Goal: Task Accomplishment & Management: Manage account settings

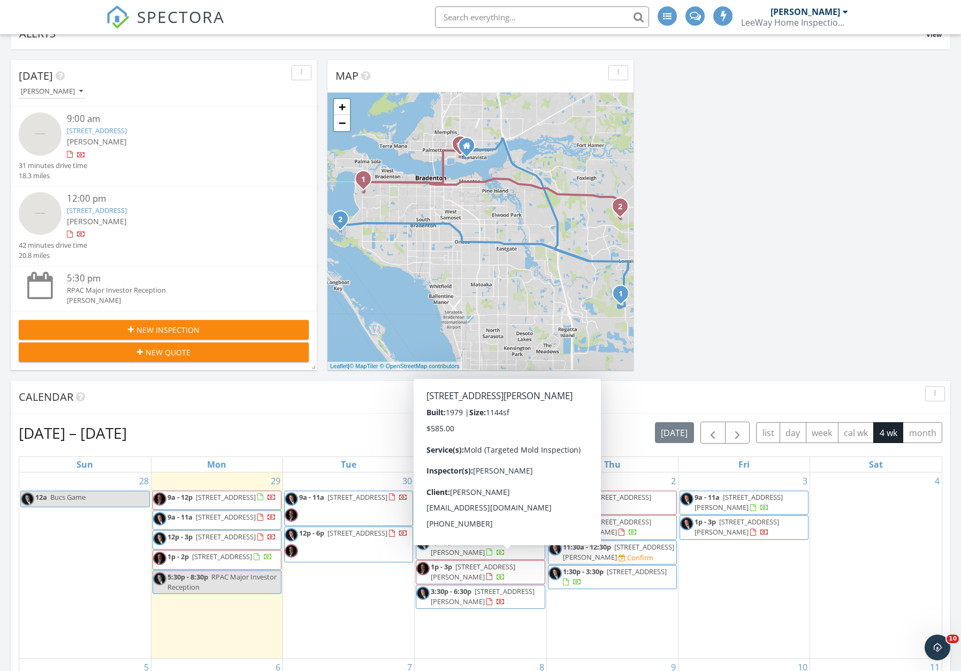
scroll to position [1242, 961]
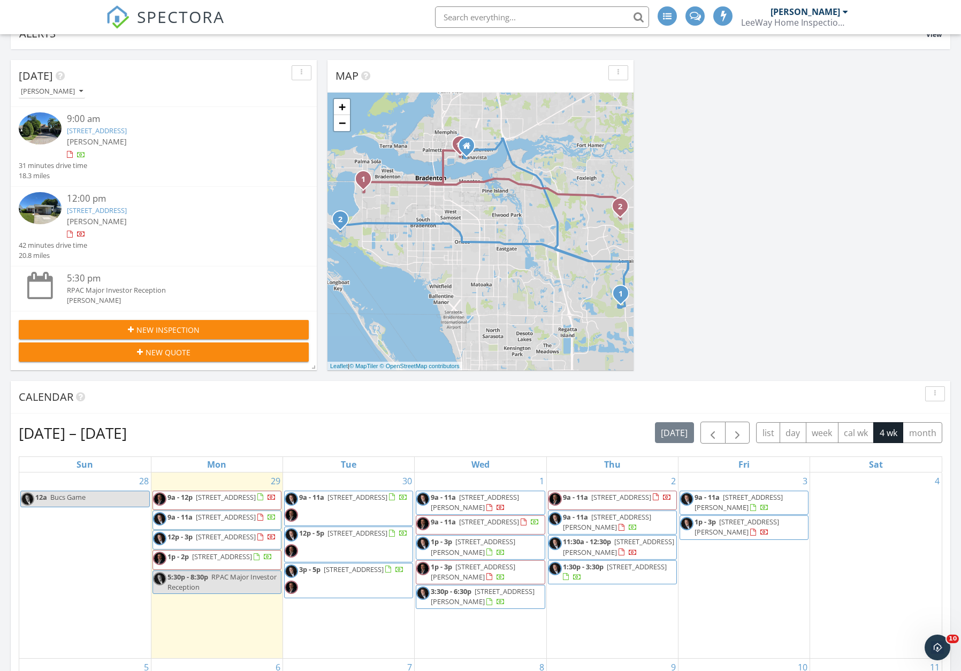
click at [37, 131] on img at bounding box center [40, 128] width 43 height 32
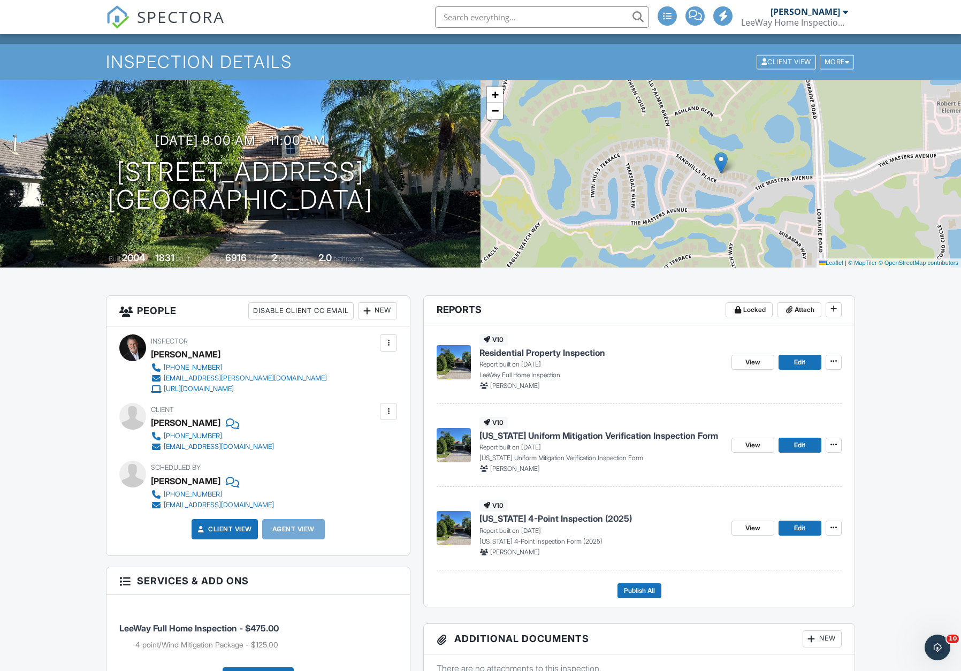
click at [798, 361] on span "Edit" at bounding box center [799, 362] width 11 height 11
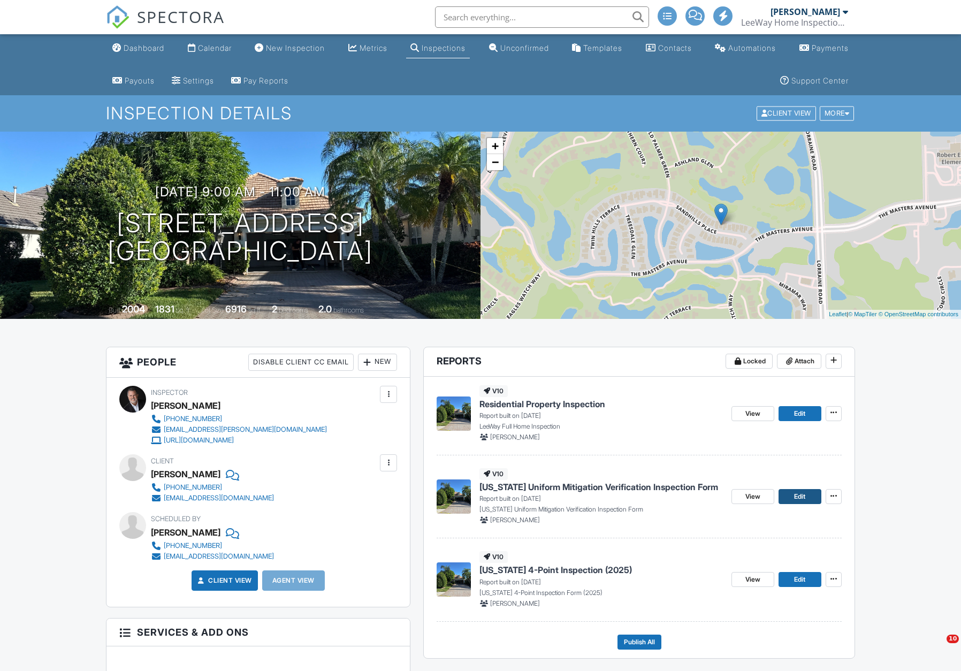
click at [805, 497] on span "Edit" at bounding box center [799, 496] width 11 height 11
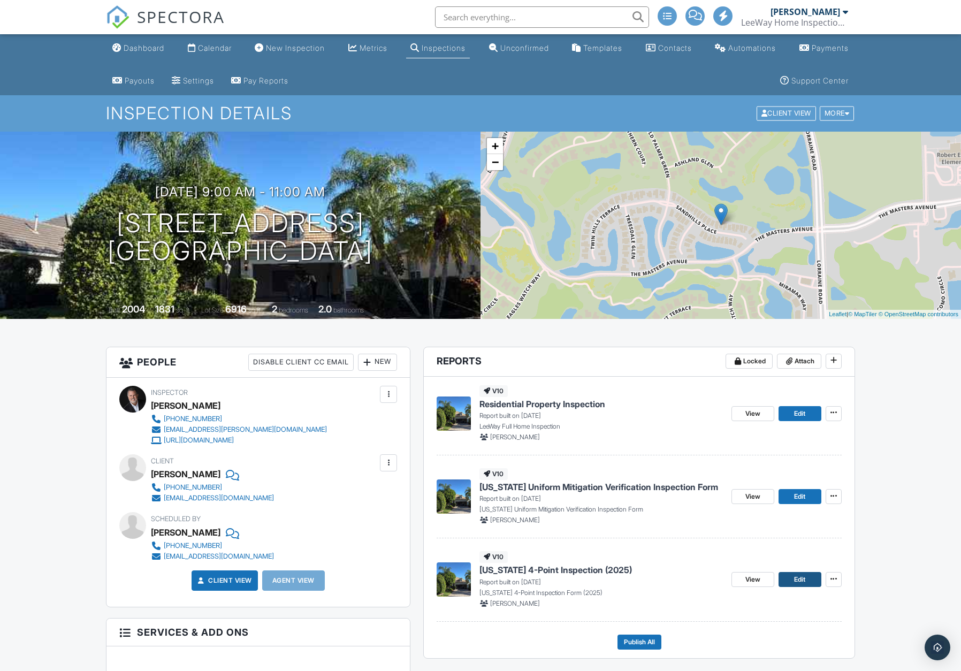
click at [799, 577] on span "Edit" at bounding box center [799, 579] width 11 height 11
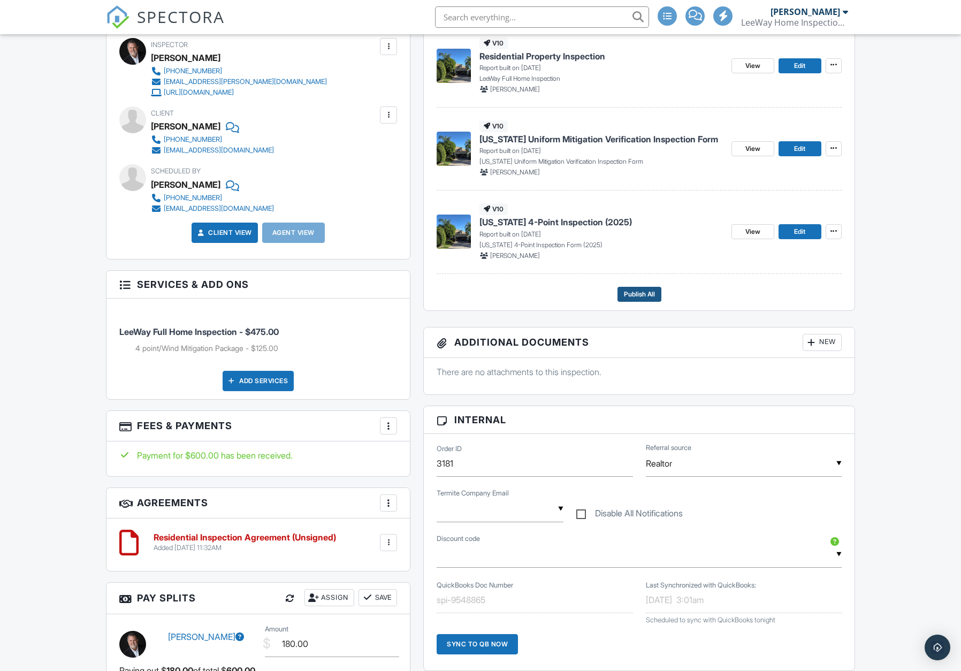
scroll to position [355, 0]
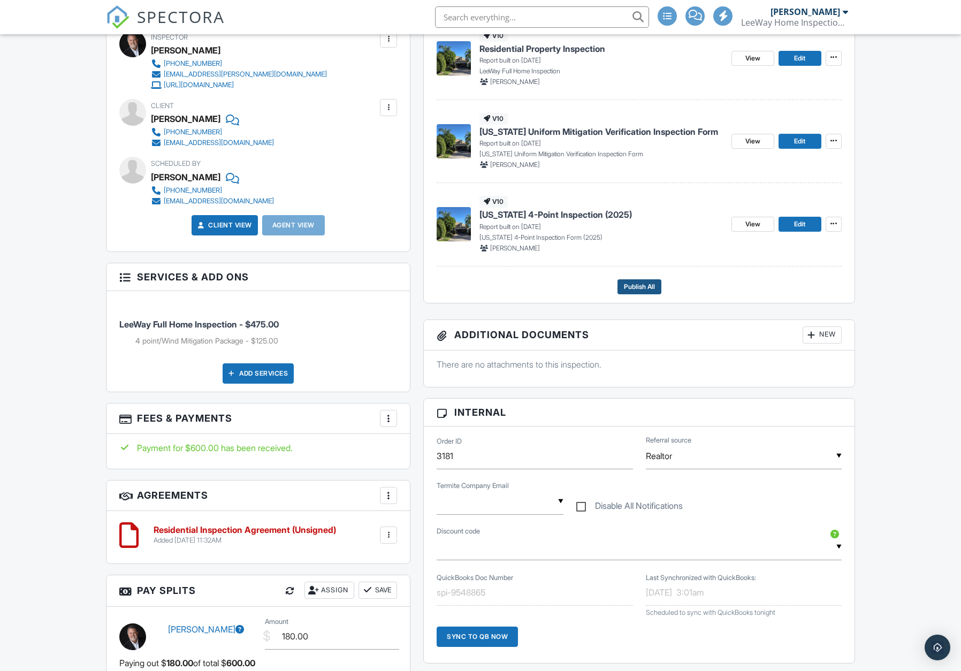
click at [637, 284] on span "Publish All" at bounding box center [639, 286] width 31 height 11
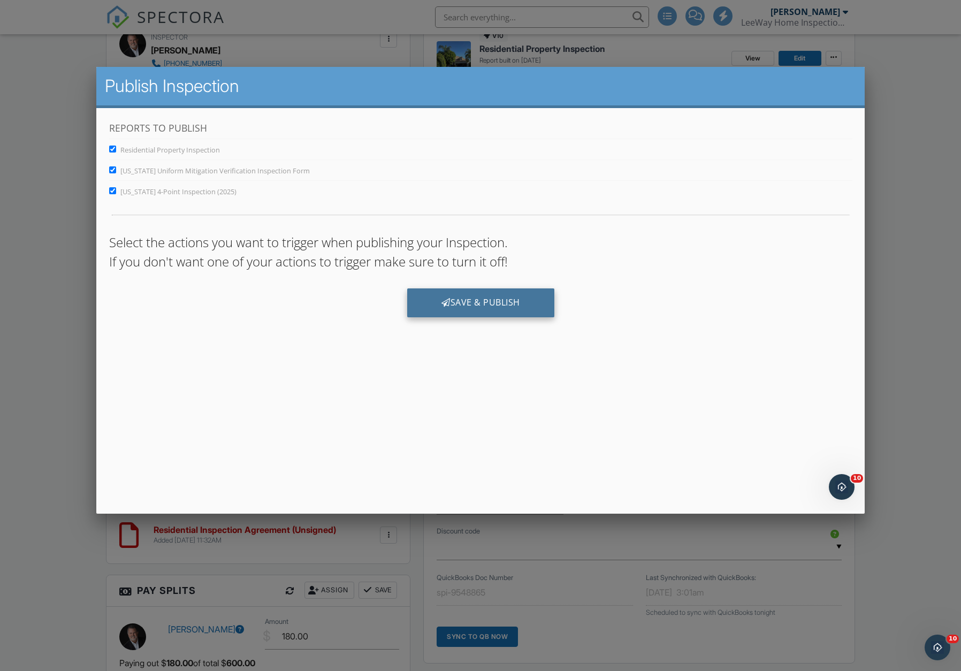
scroll to position [0, 0]
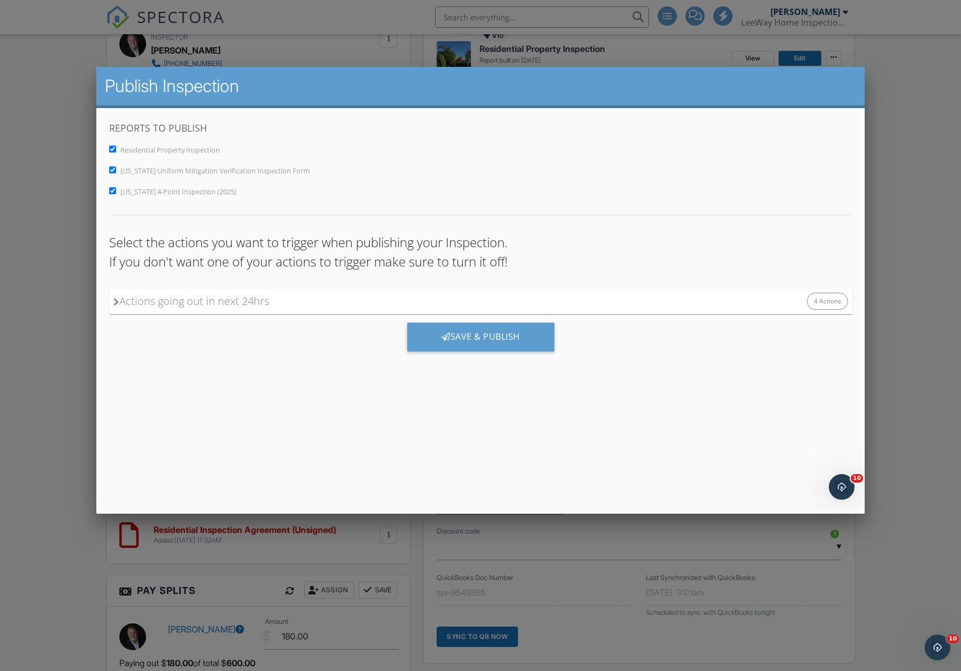
click at [628, 357] on div "Save & Publish" at bounding box center [480, 341] width 743 height 54
click at [901, 533] on div at bounding box center [480, 365] width 961 height 839
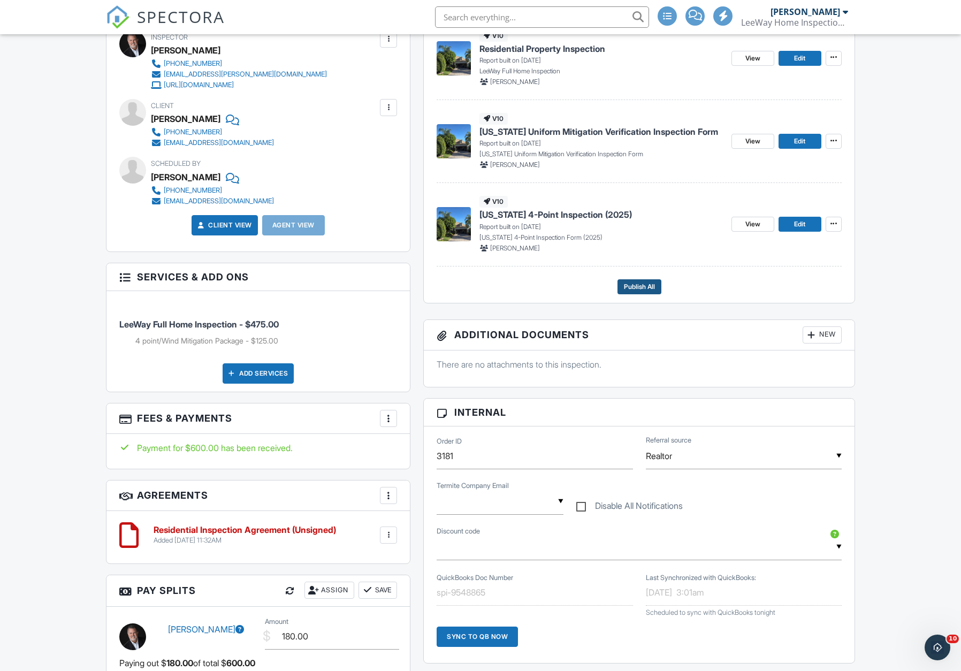
click at [639, 285] on span "Publish All" at bounding box center [639, 286] width 31 height 11
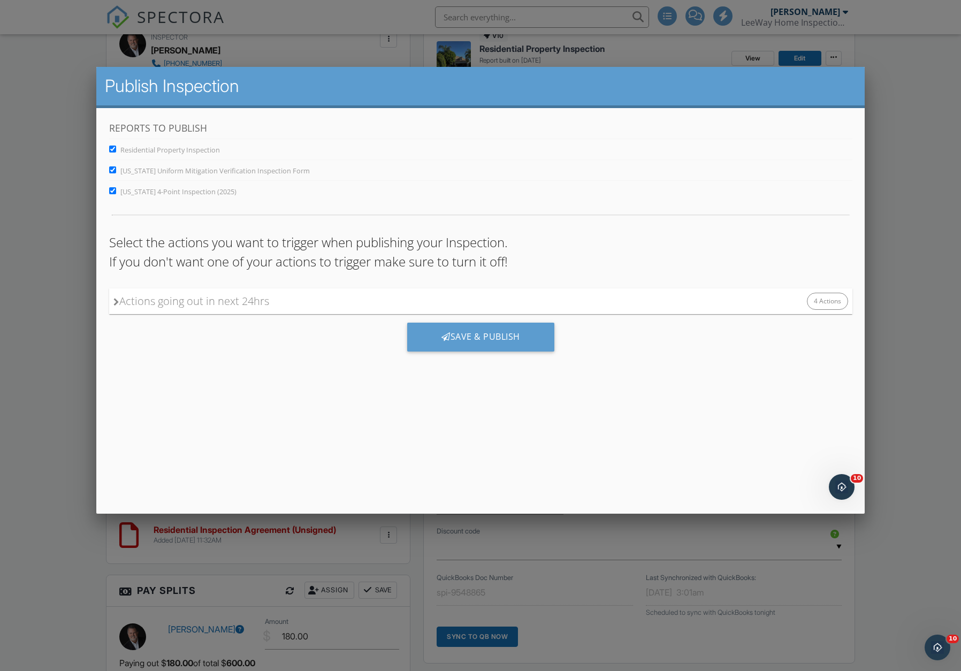
click at [829, 304] on div "4 Actions" at bounding box center [826, 301] width 41 height 17
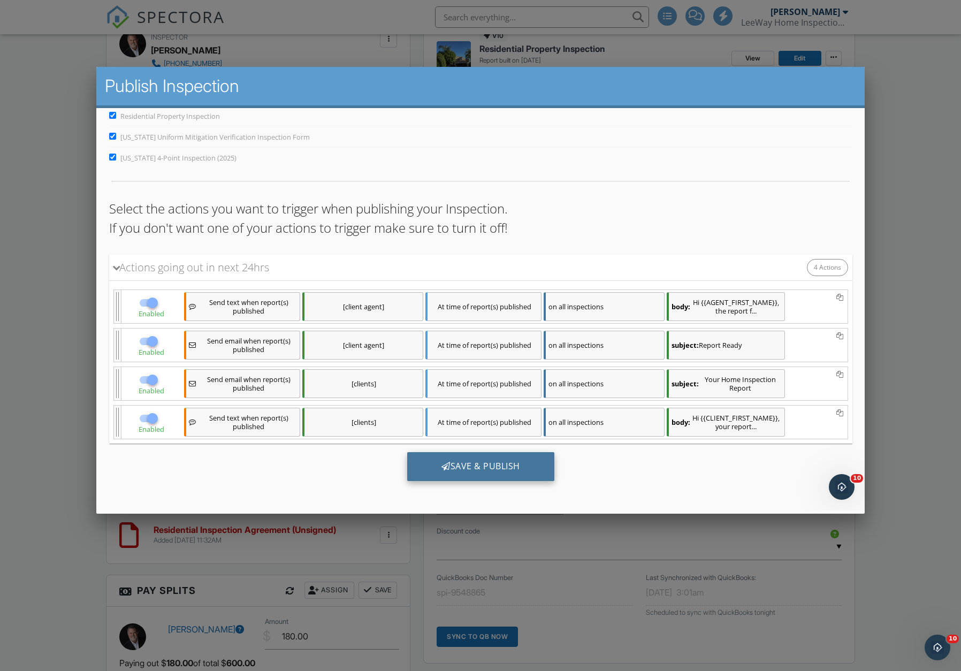
scroll to position [34, 0]
click at [480, 464] on div "Save & Publish" at bounding box center [480, 466] width 147 height 29
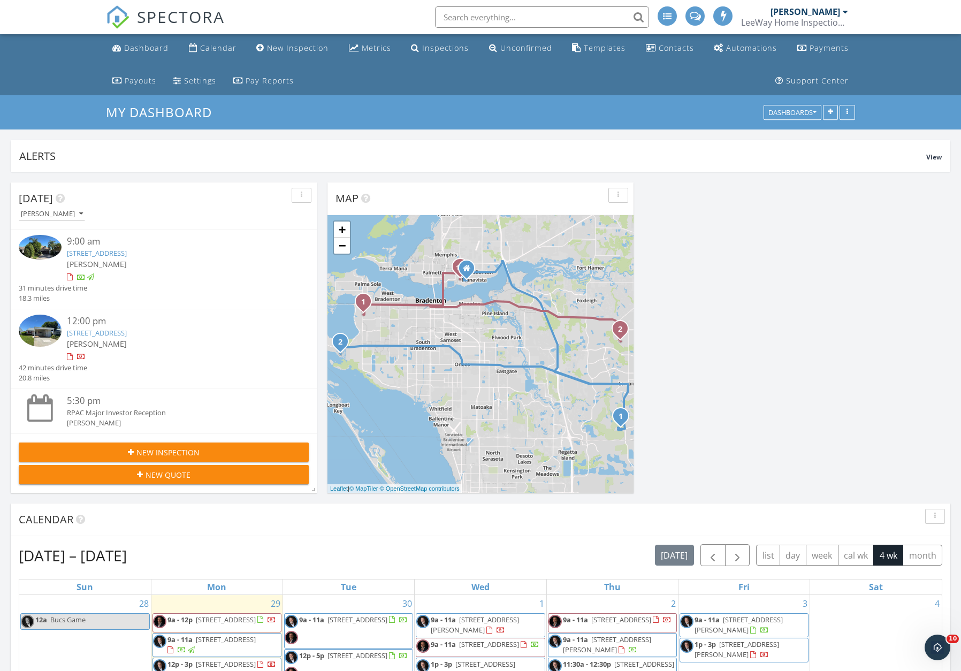
click at [38, 327] on img at bounding box center [40, 331] width 43 height 32
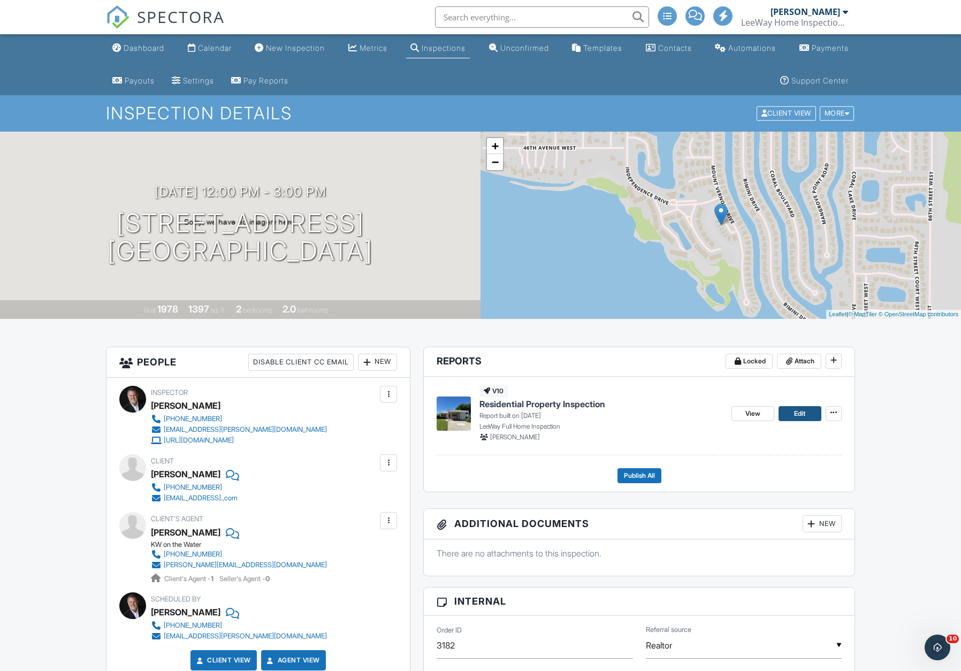
click at [802, 413] on span "Edit" at bounding box center [799, 413] width 11 height 11
click at [800, 357] on span "Attach" at bounding box center [805, 361] width 20 height 11
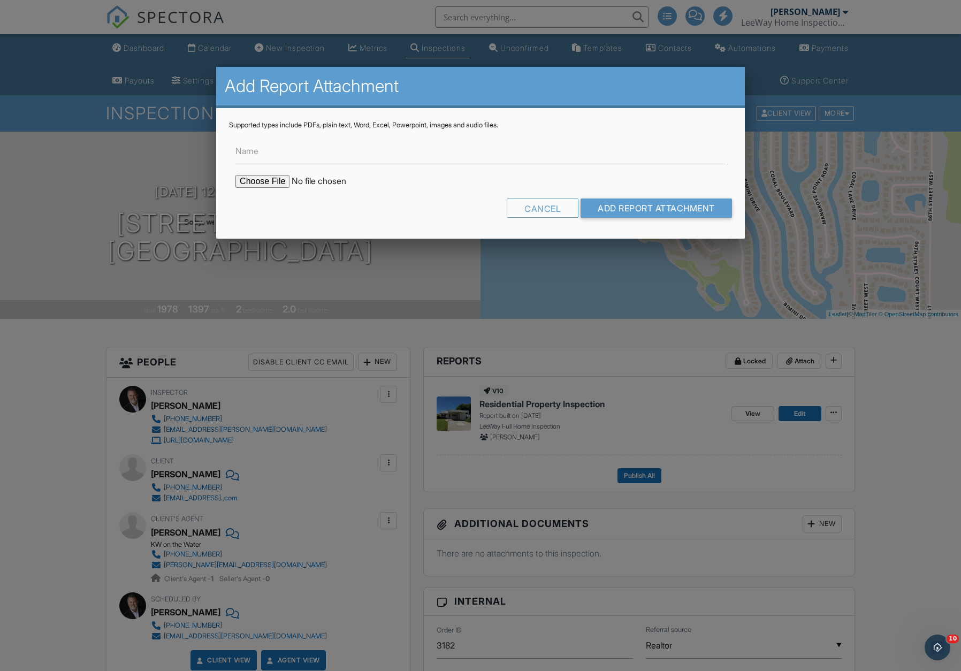
click at [265, 181] on input "file" at bounding box center [326, 181] width 182 height 13
type input "C:\fakepath\4714 Potomac Cir.pdf"
click at [250, 147] on label "Name" at bounding box center [246, 151] width 23 height 12
click at [250, 147] on input "Name" at bounding box center [480, 151] width 490 height 26
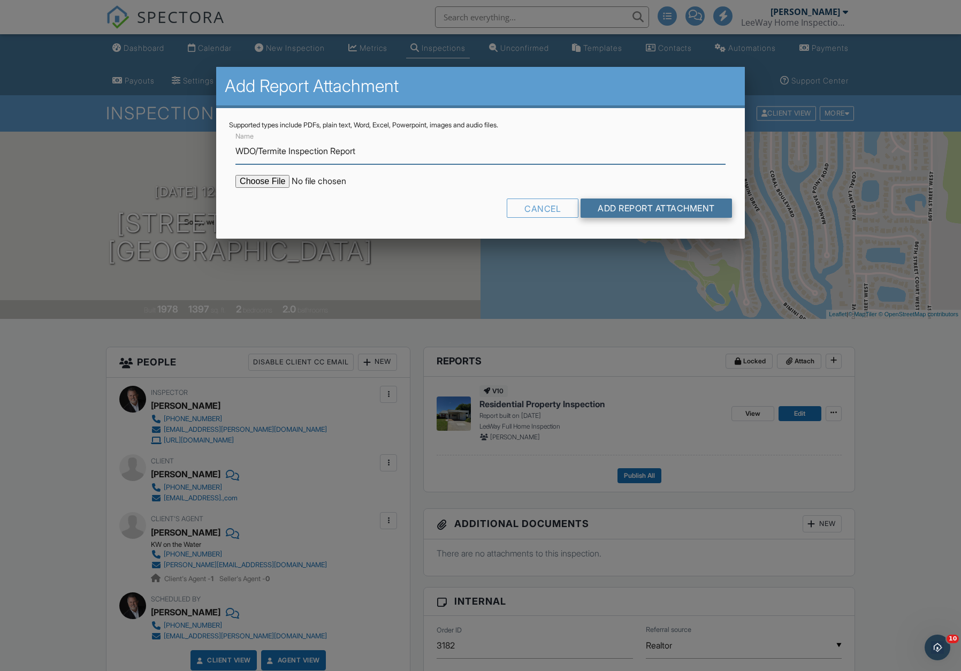
type input "WDO/Termite Inspection Report"
click at [633, 207] on input "Add Report Attachment" at bounding box center [656, 208] width 151 height 19
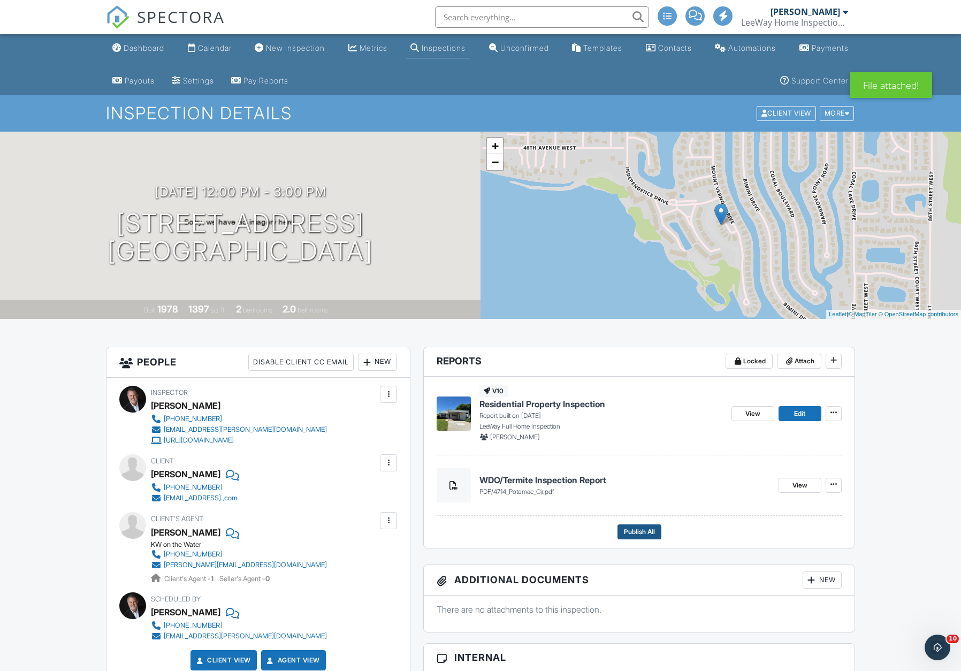
click at [639, 533] on span "Publish All" at bounding box center [639, 531] width 31 height 11
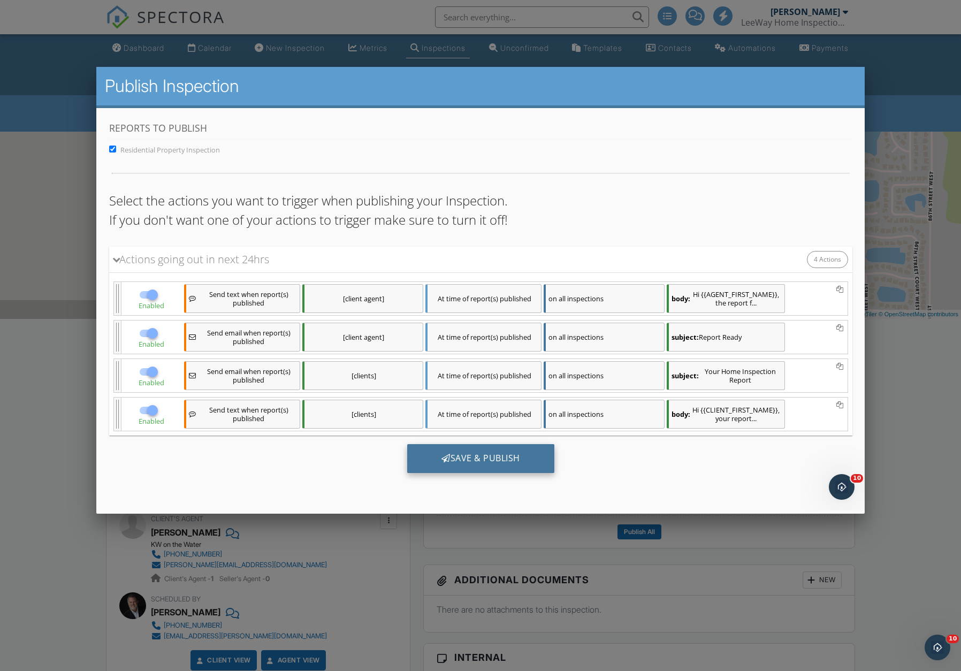
click at [486, 457] on div "Save & Publish" at bounding box center [480, 458] width 147 height 29
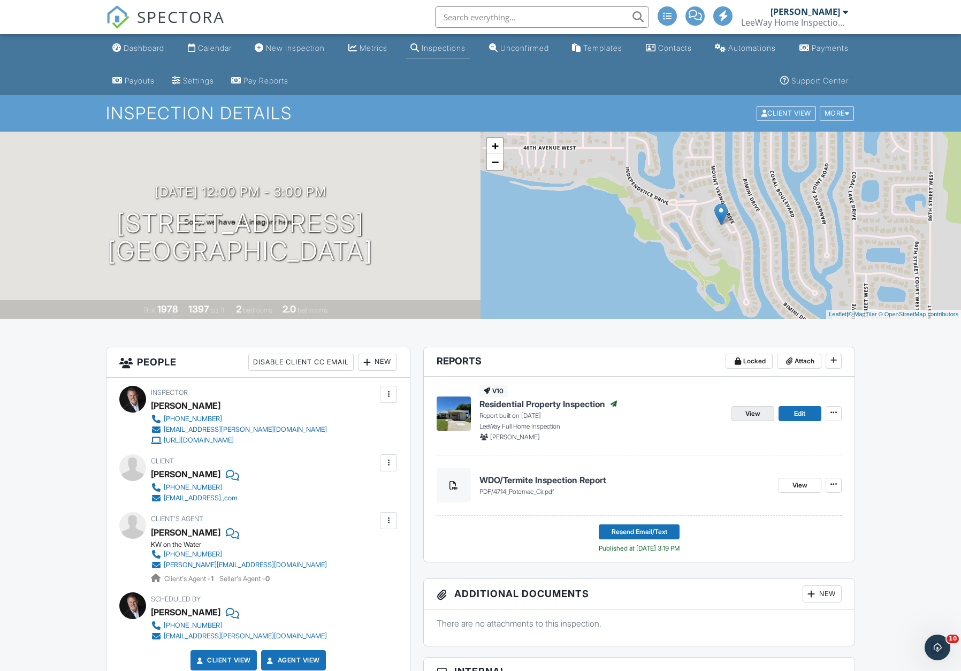
click at [758, 414] on span "View" at bounding box center [752, 413] width 15 height 11
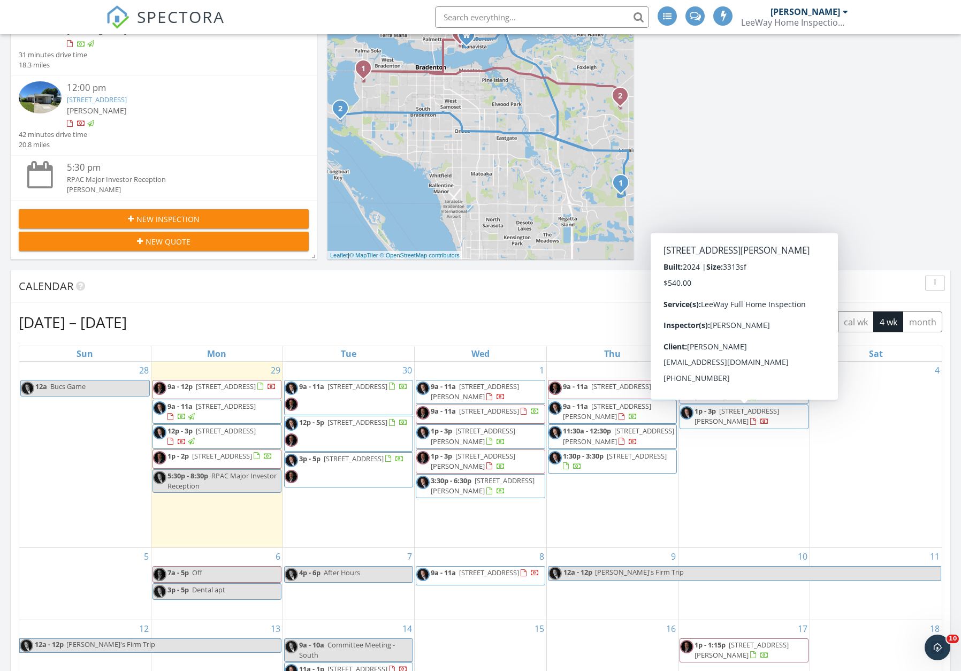
scroll to position [235, 0]
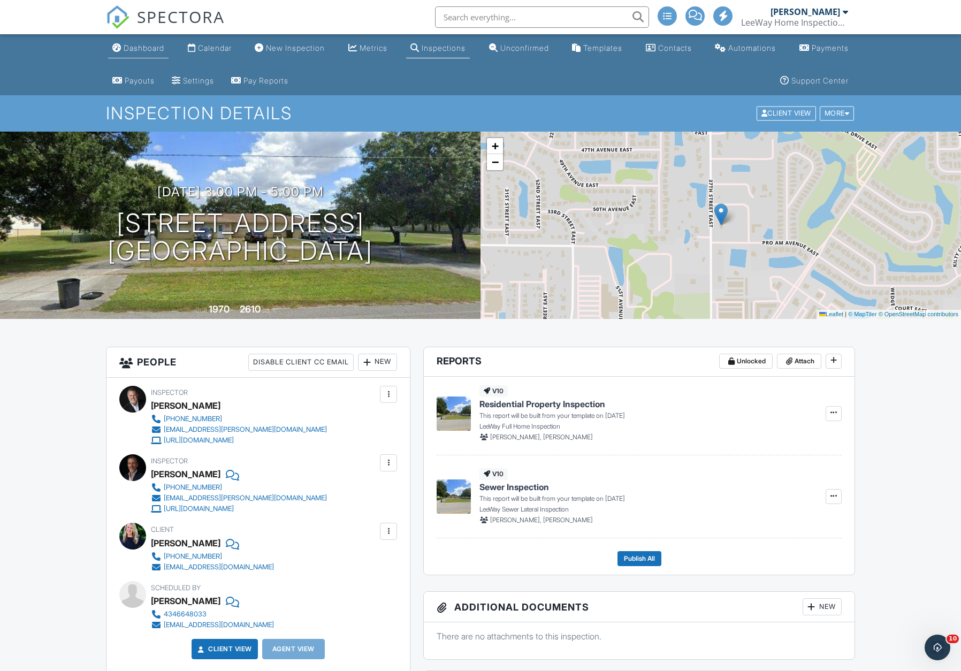
click at [141, 48] on div "Dashboard" at bounding box center [144, 47] width 41 height 9
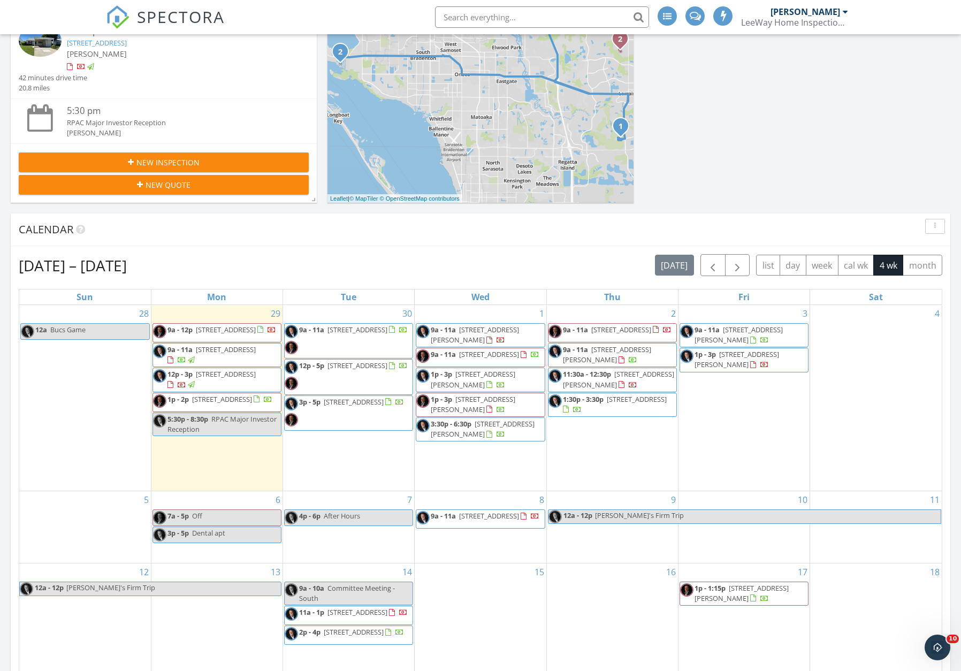
scroll to position [291, 0]
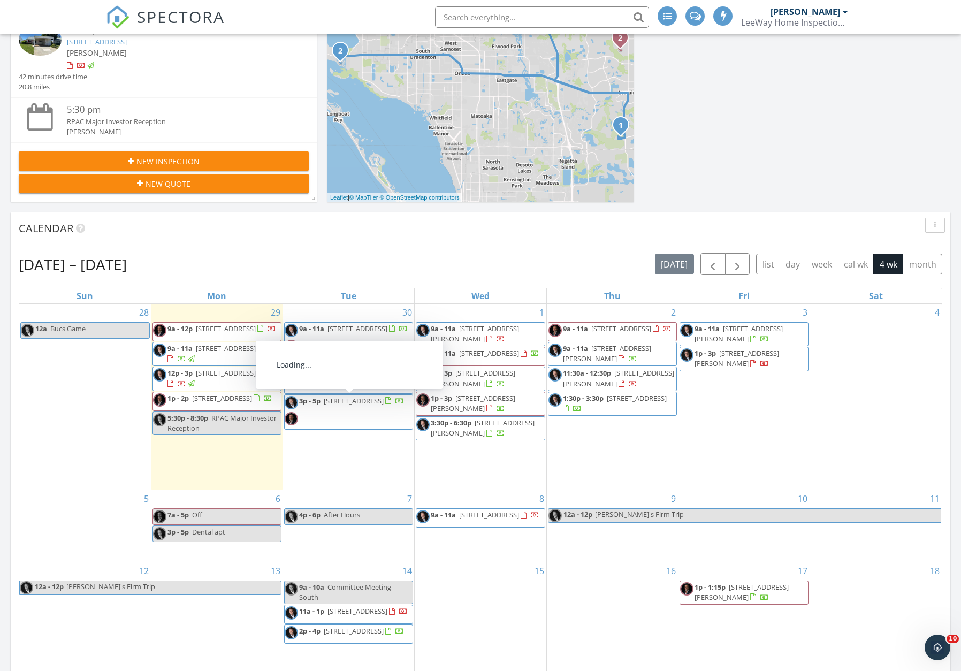
click at [354, 411] on span "3p - 5p 5019 37th St E, Bradenton 34203" at bounding box center [344, 412] width 119 height 32
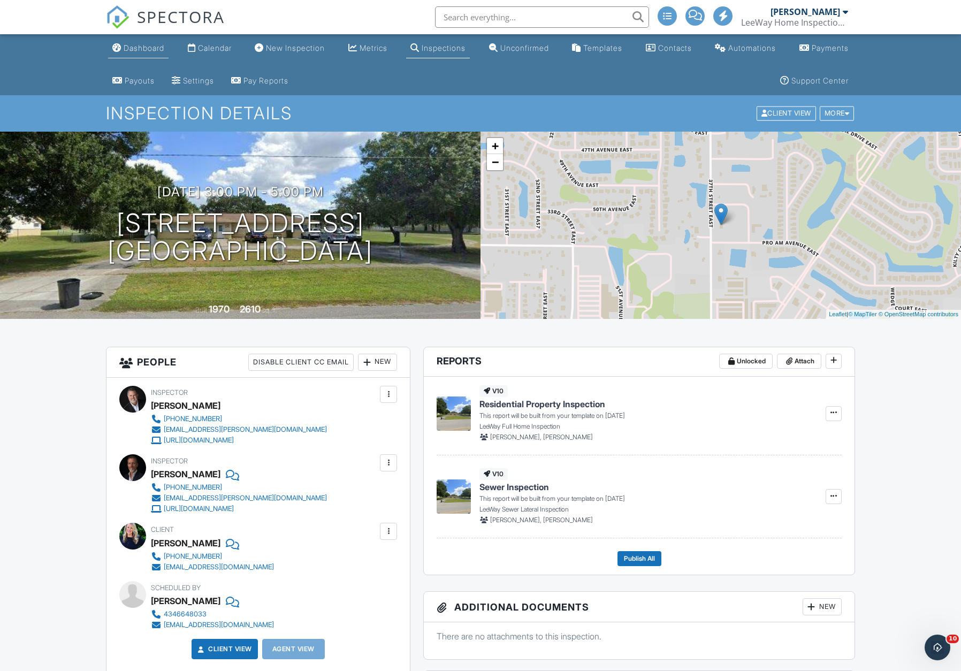
click at [149, 51] on div "Dashboard" at bounding box center [144, 47] width 41 height 9
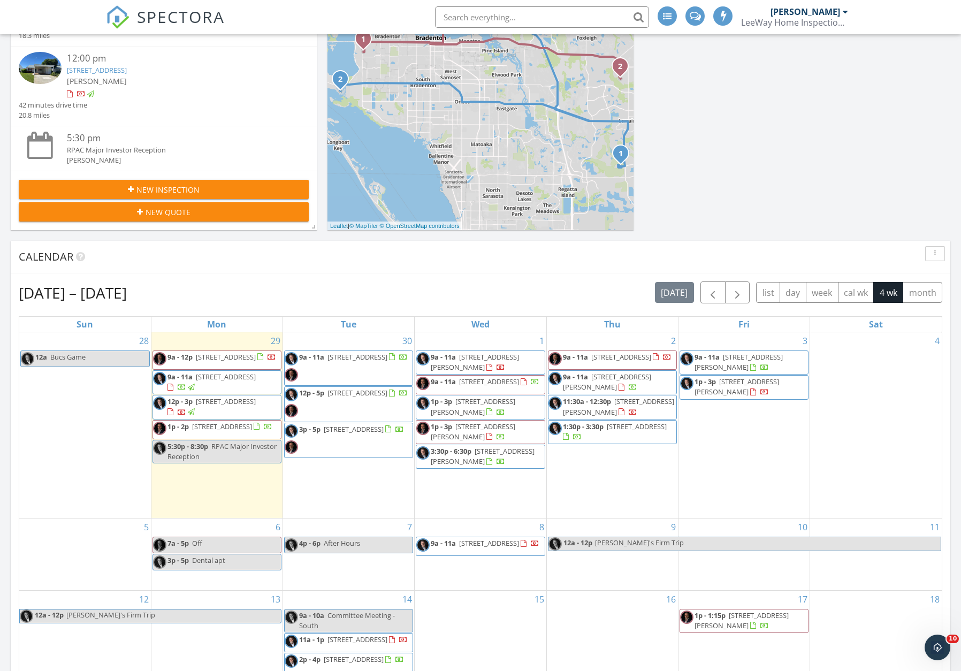
scroll to position [265, 0]
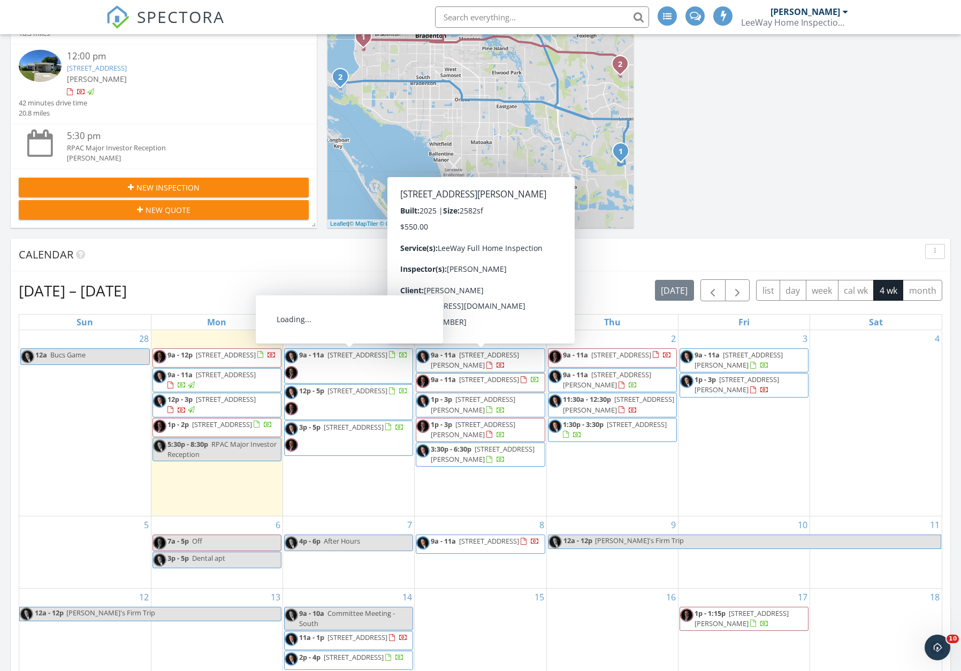
click at [355, 366] on span "9a - 11a 5017 37th St E, Bradenton 34203" at bounding box center [346, 366] width 123 height 32
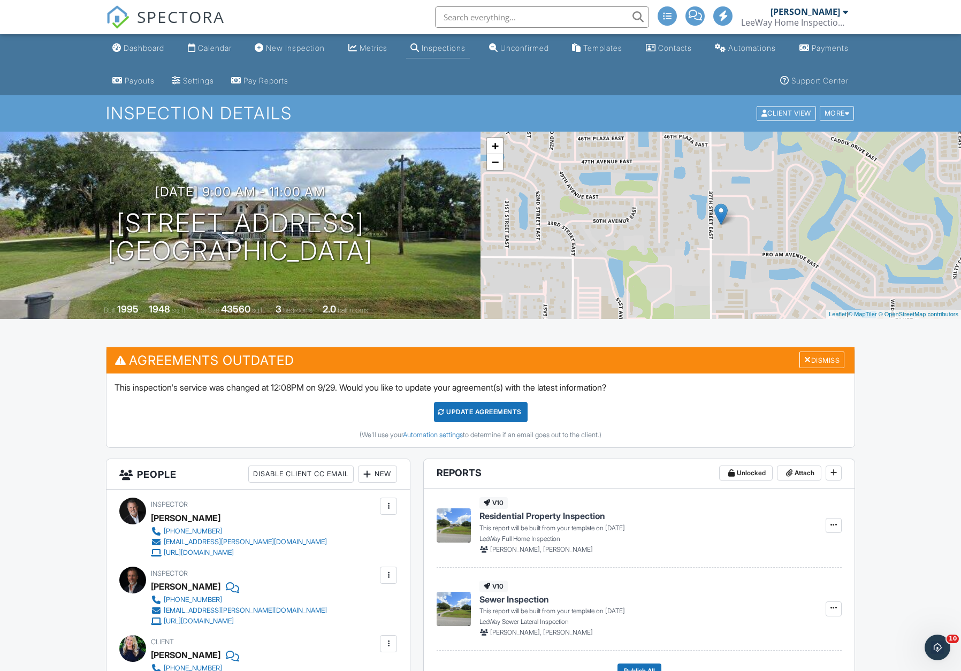
drag, startPoint x: 133, startPoint y: 49, endPoint x: 142, endPoint y: 61, distance: 15.3
click at [133, 49] on div "Dashboard" at bounding box center [144, 47] width 41 height 9
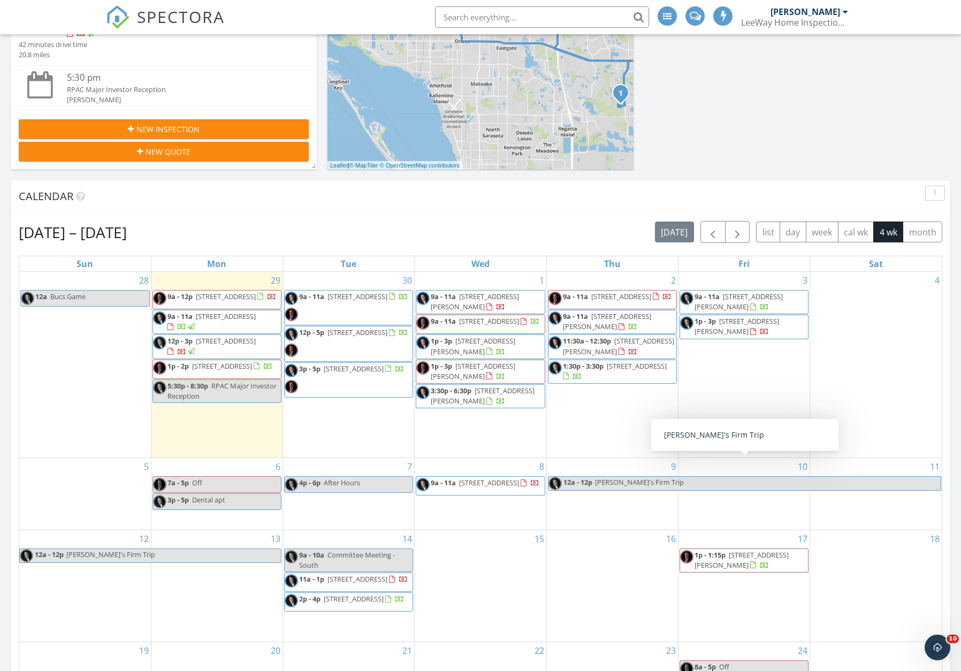
scroll to position [322, 0]
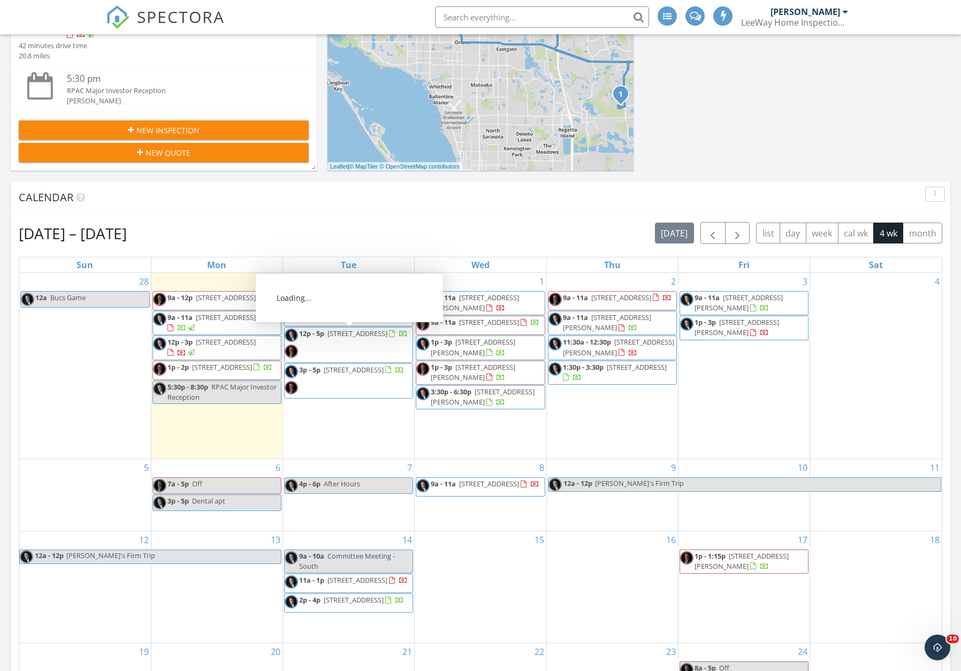
click at [335, 337] on span "[STREET_ADDRESS]" at bounding box center [357, 334] width 60 height 10
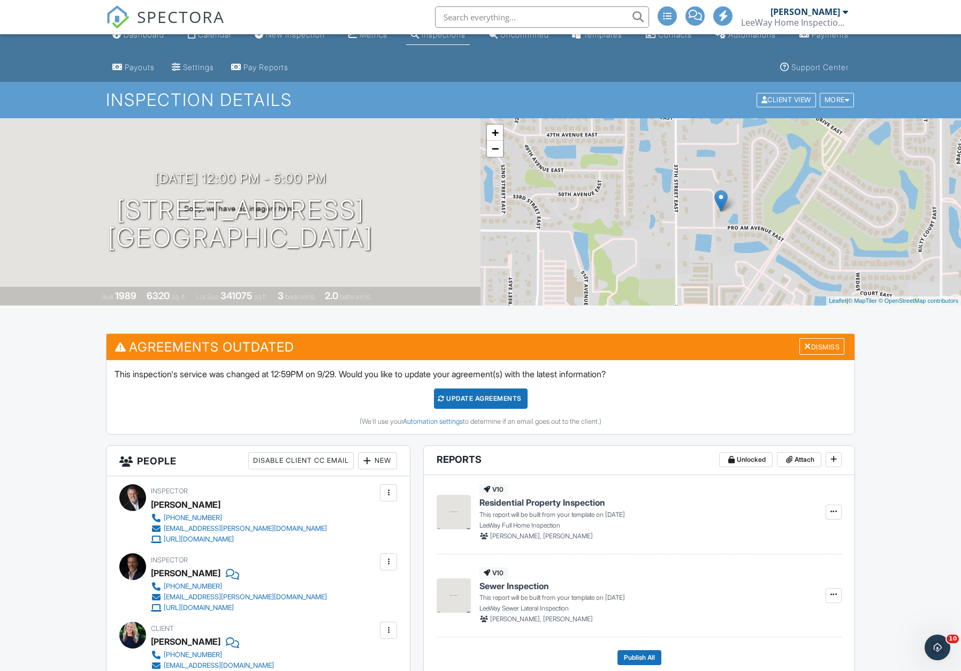
scroll to position [13, 0]
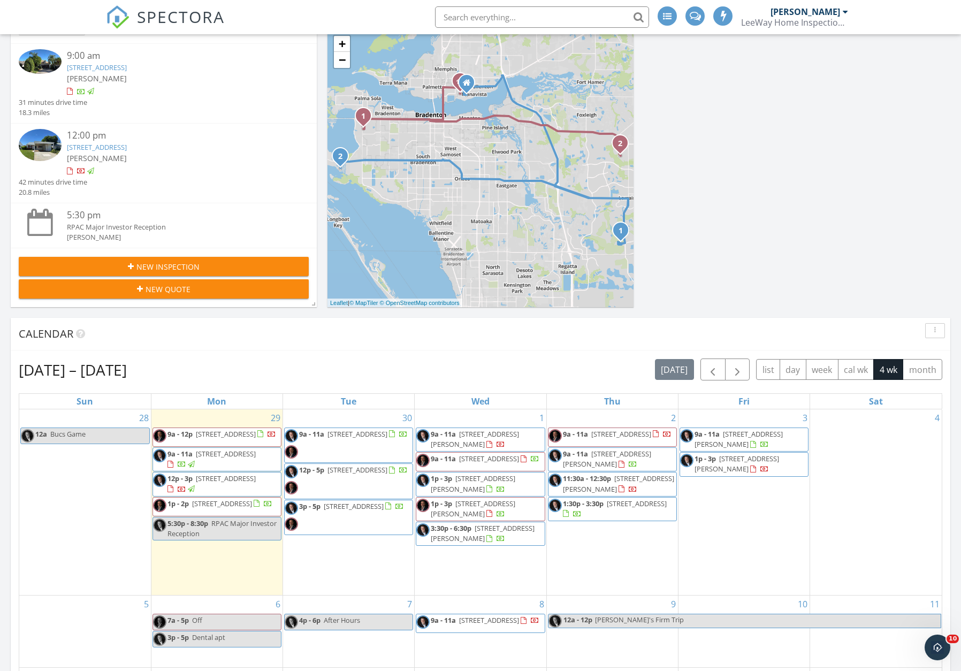
scroll to position [189, 0]
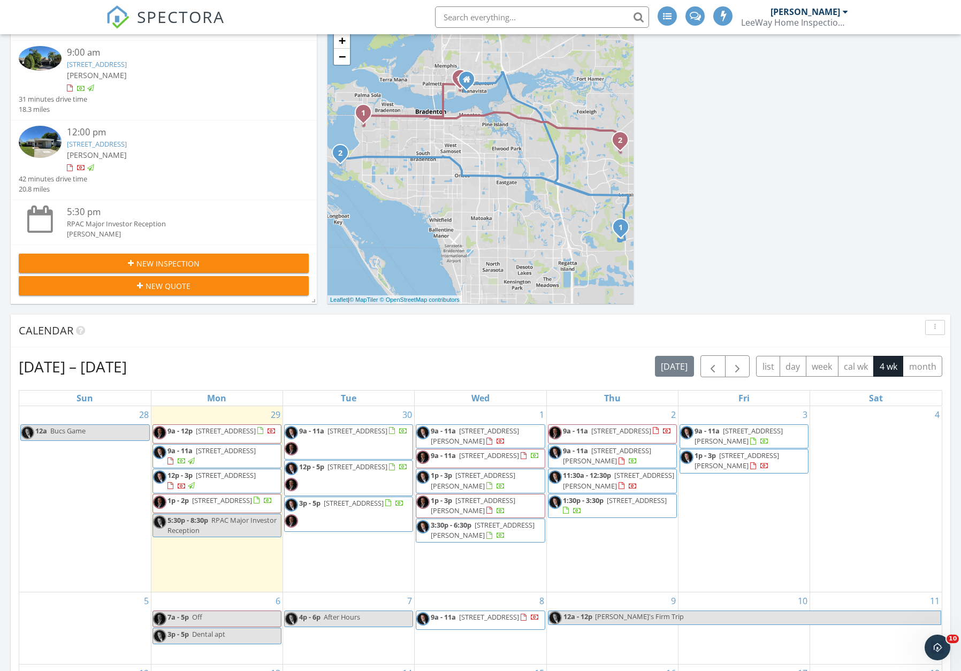
click at [351, 438] on span "9a - 11a [STREET_ADDRESS]" at bounding box center [346, 442] width 123 height 32
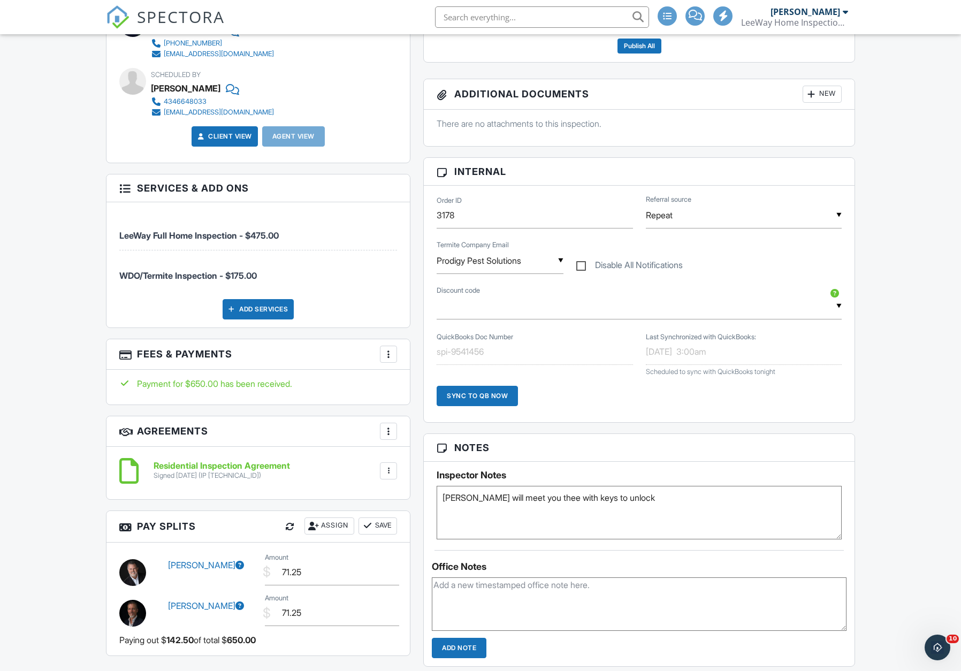
scroll to position [625, 0]
click at [385, 352] on div at bounding box center [388, 354] width 11 height 11
click at [432, 384] on li "Edit Fees & Payments" at bounding box center [442, 386] width 112 height 27
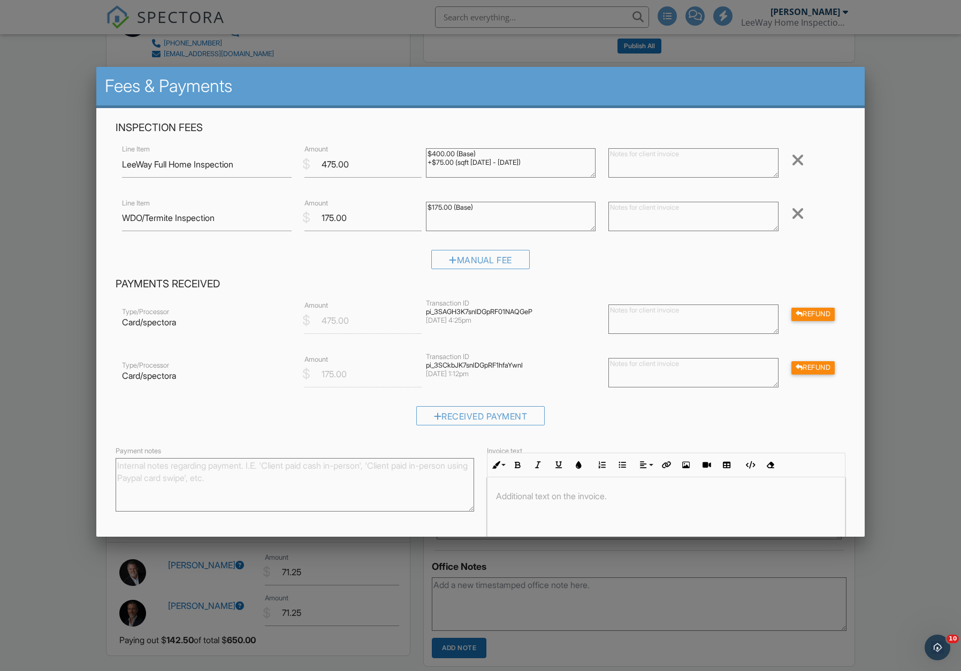
click at [879, 301] on div at bounding box center [480, 365] width 961 height 839
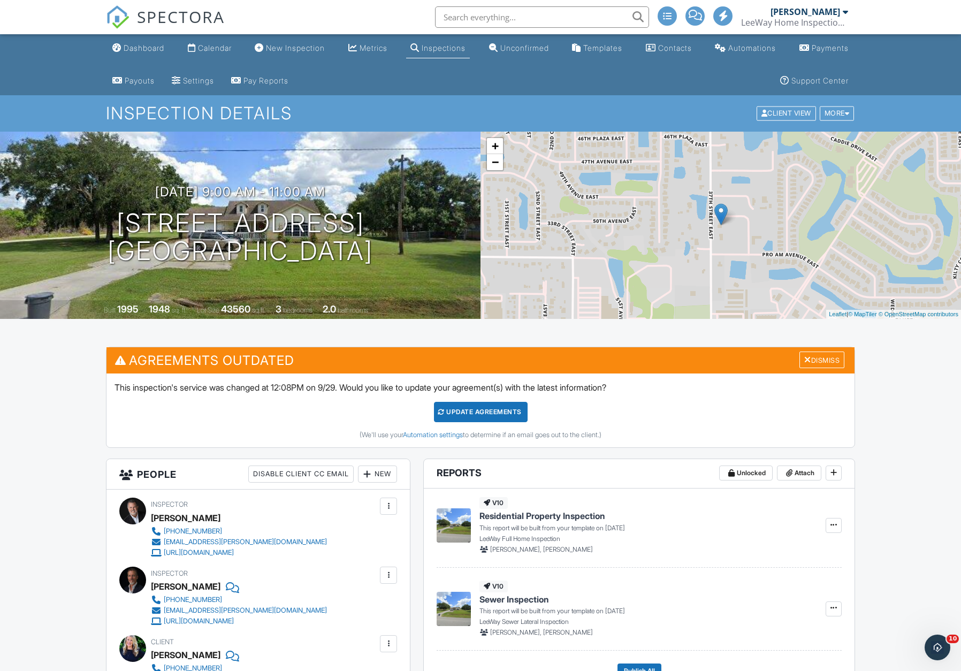
scroll to position [0, 0]
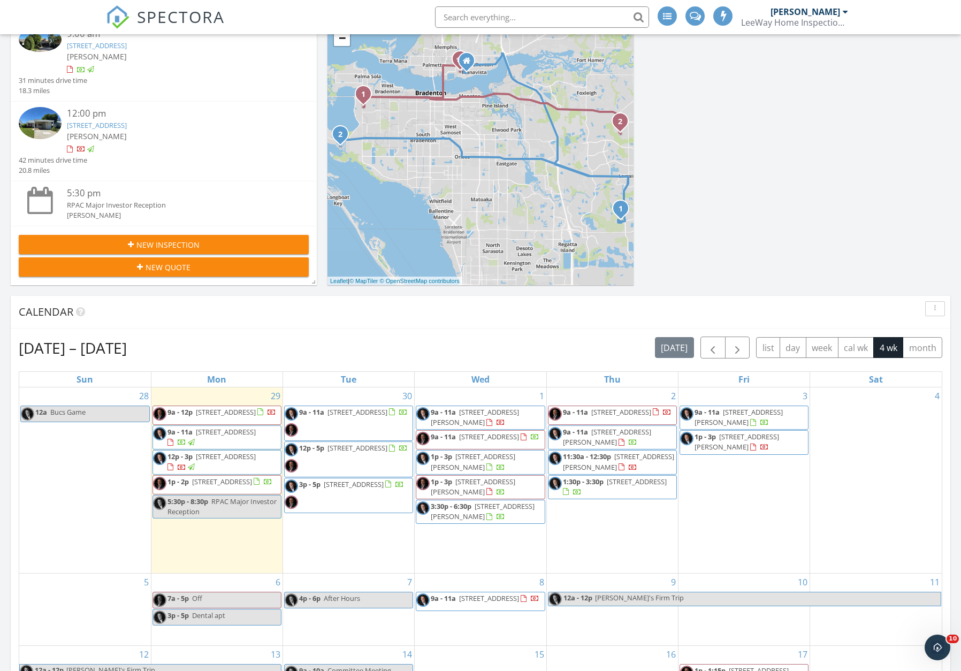
scroll to position [209, 0]
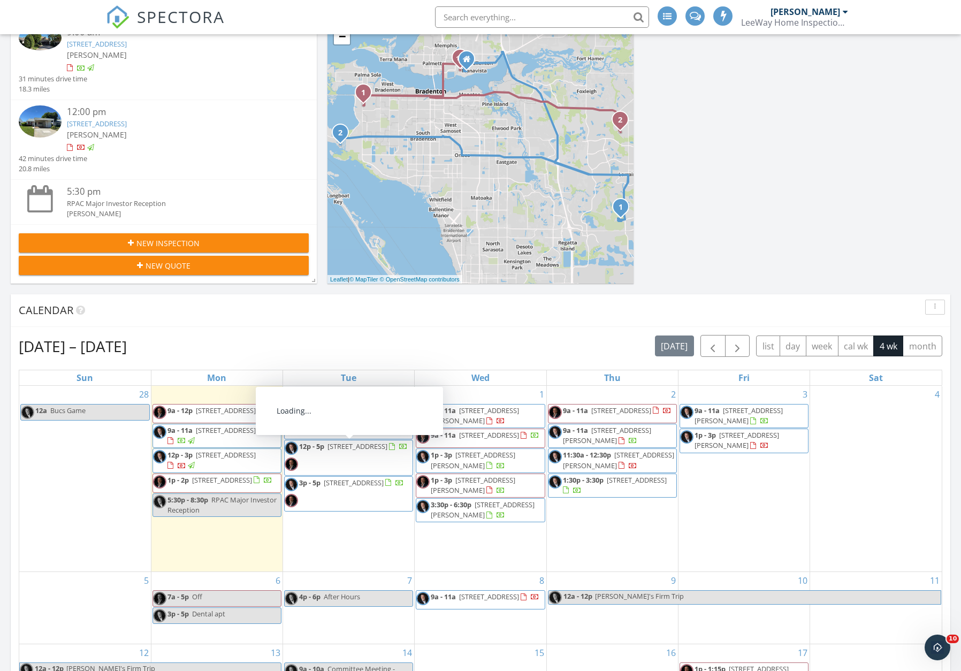
click at [331, 451] on span "[STREET_ADDRESS]" at bounding box center [357, 446] width 60 height 10
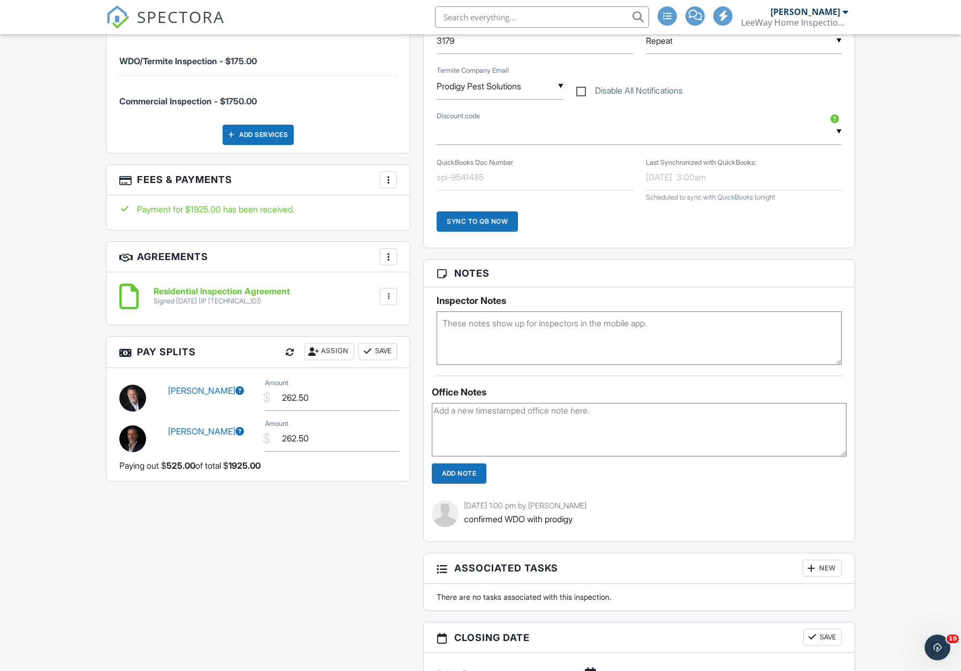
scroll to position [801, 0]
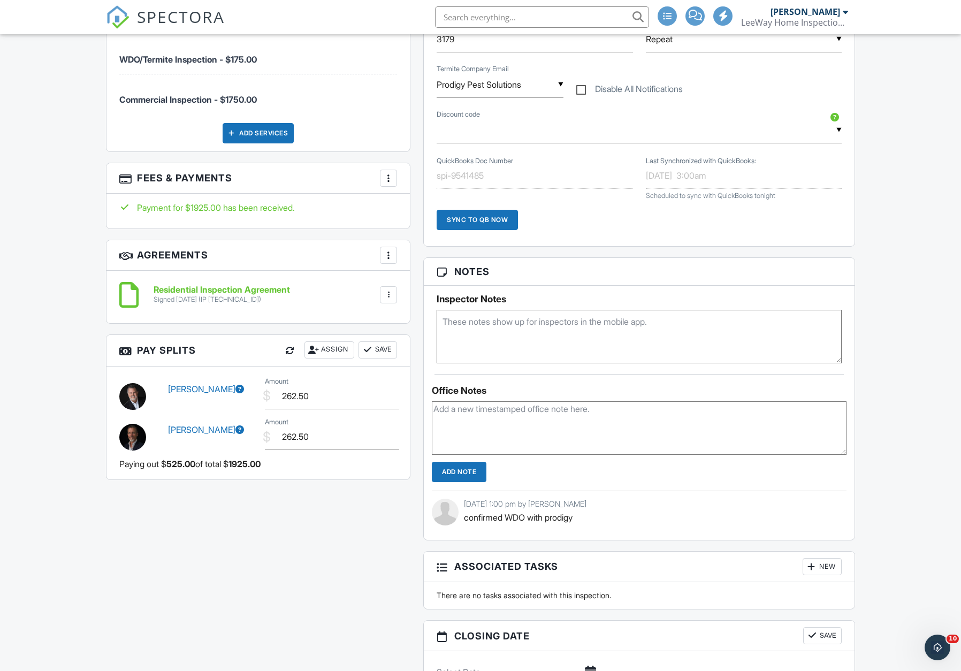
click at [388, 175] on div at bounding box center [388, 178] width 11 height 11
click at [426, 209] on li "Edit Fees & Payments" at bounding box center [442, 210] width 112 height 27
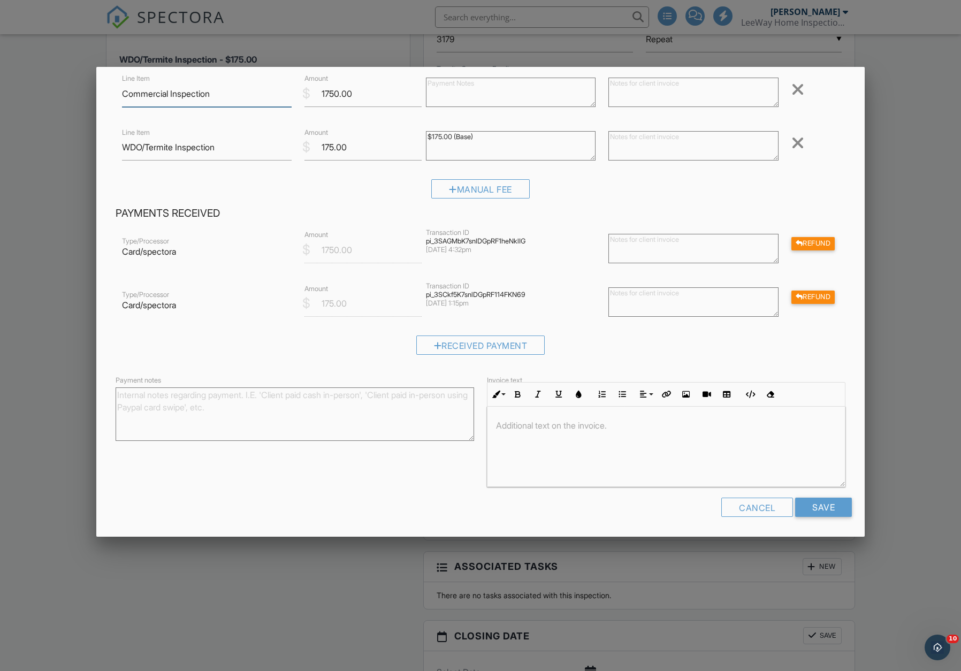
scroll to position [70, 0]
click at [904, 509] on div at bounding box center [480, 365] width 961 height 839
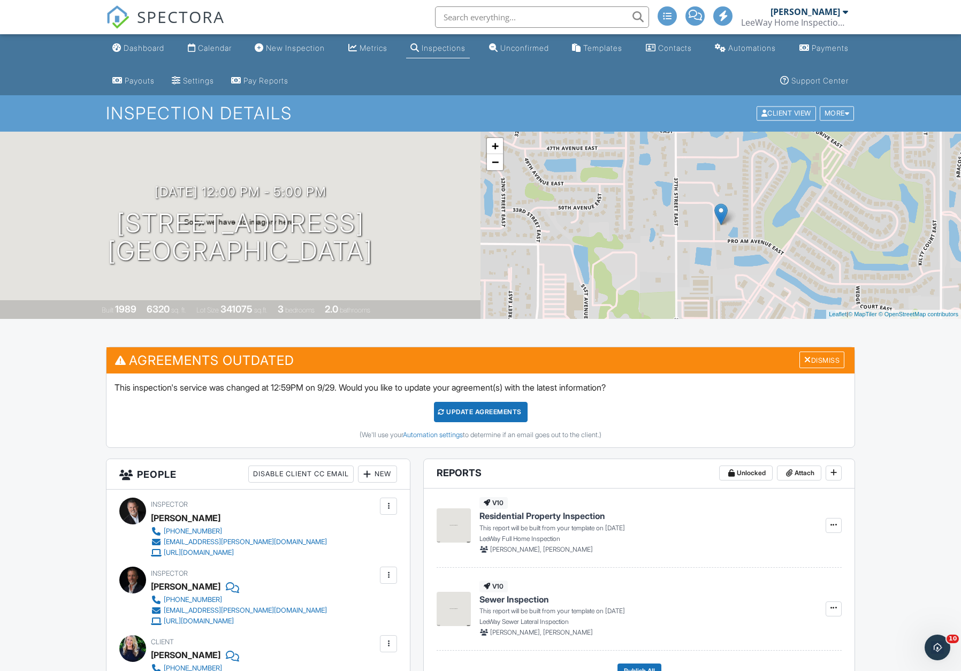
scroll to position [0, 0]
click at [144, 47] on div "Dashboard" at bounding box center [144, 47] width 41 height 9
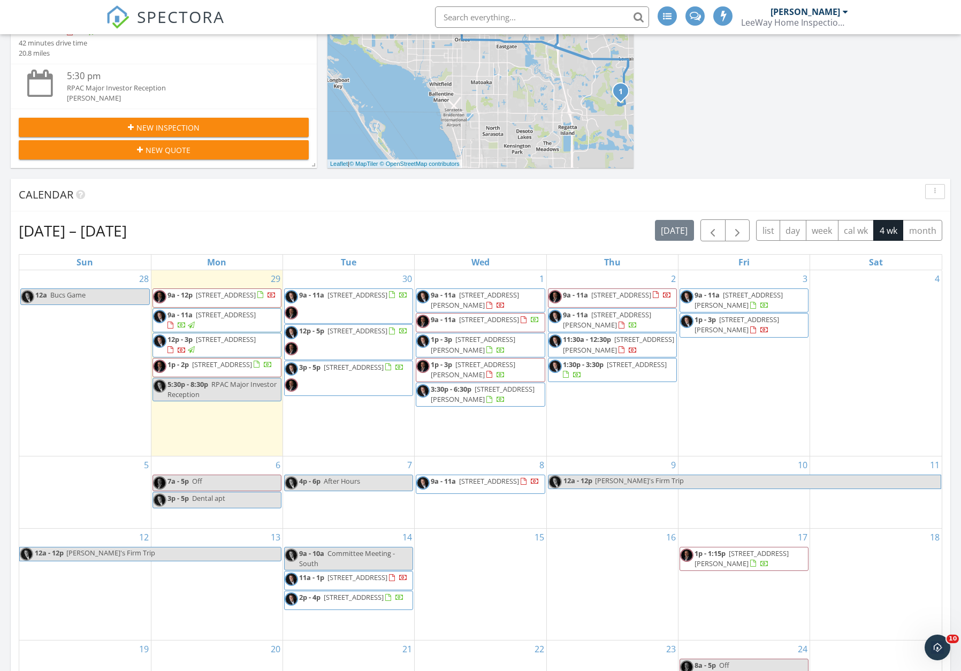
scroll to position [325, 0]
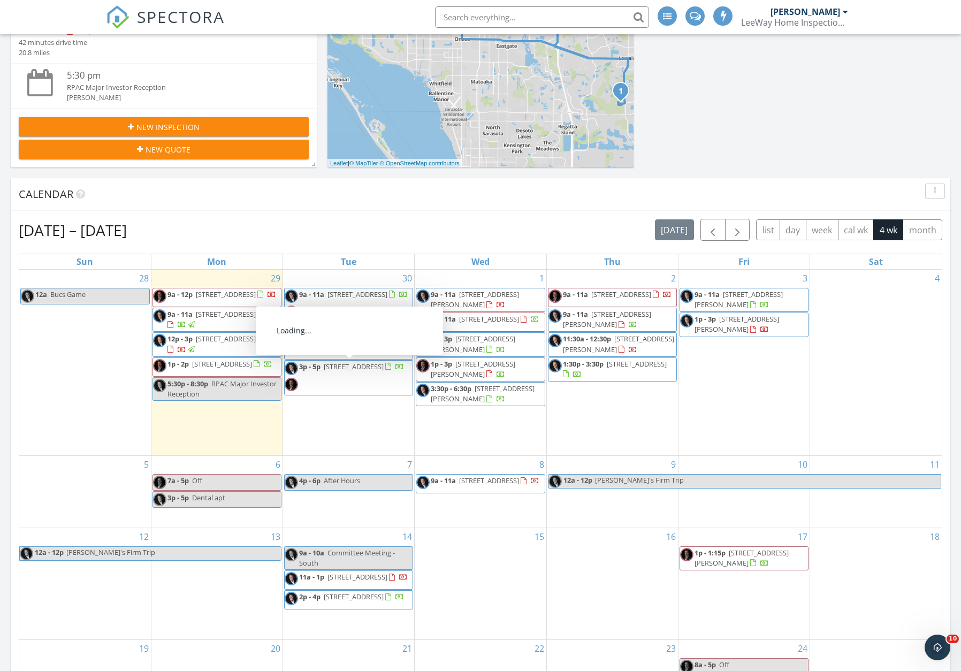
click at [350, 370] on span "[STREET_ADDRESS]" at bounding box center [354, 367] width 60 height 10
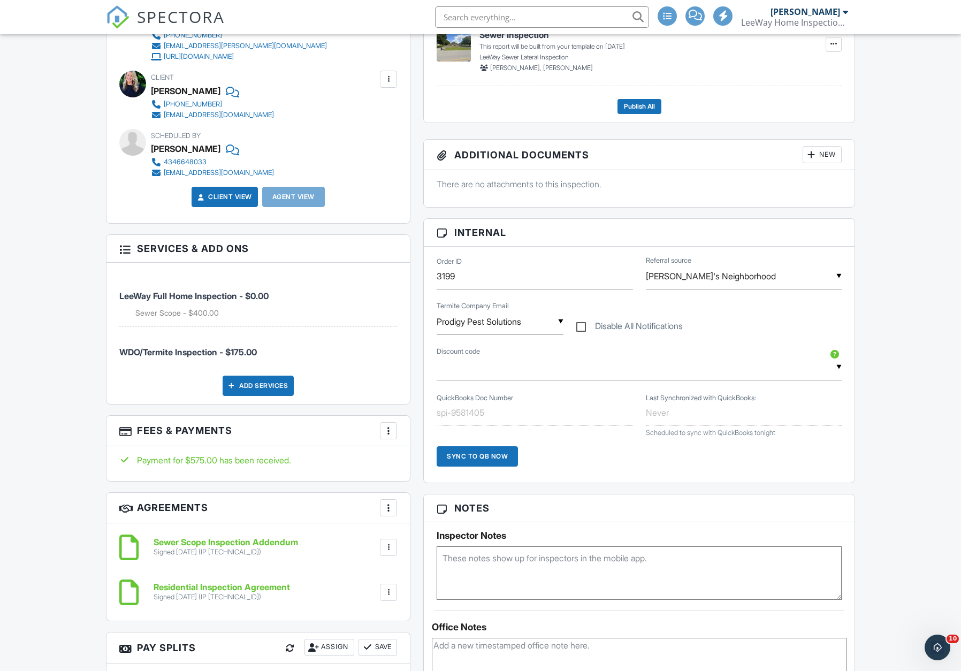
scroll to position [460, 0]
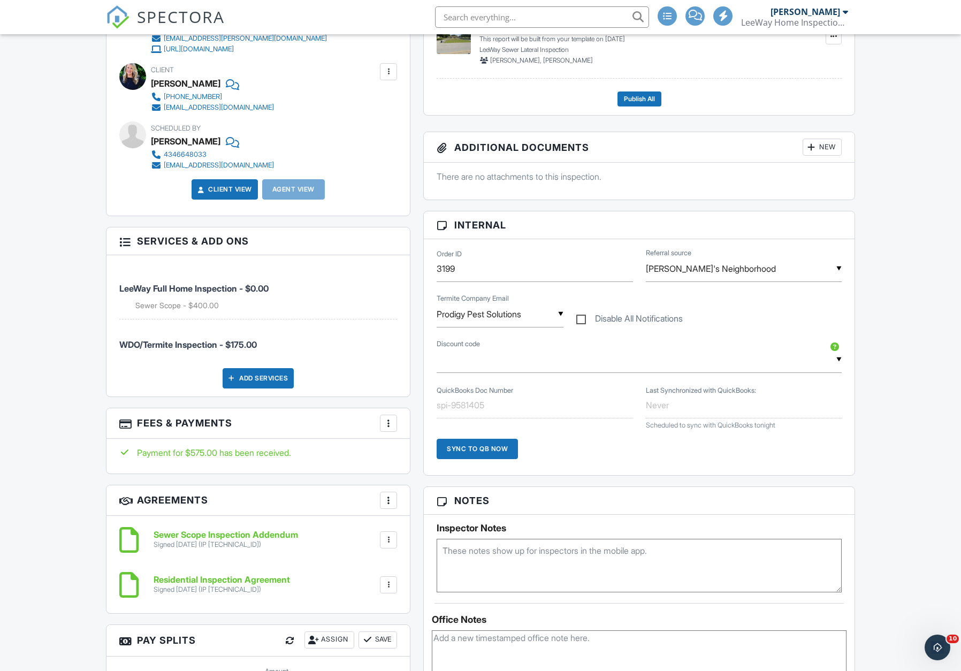
click at [388, 419] on div at bounding box center [388, 423] width 11 height 11
click at [435, 452] on li "Edit Fees & Payments" at bounding box center [442, 455] width 112 height 27
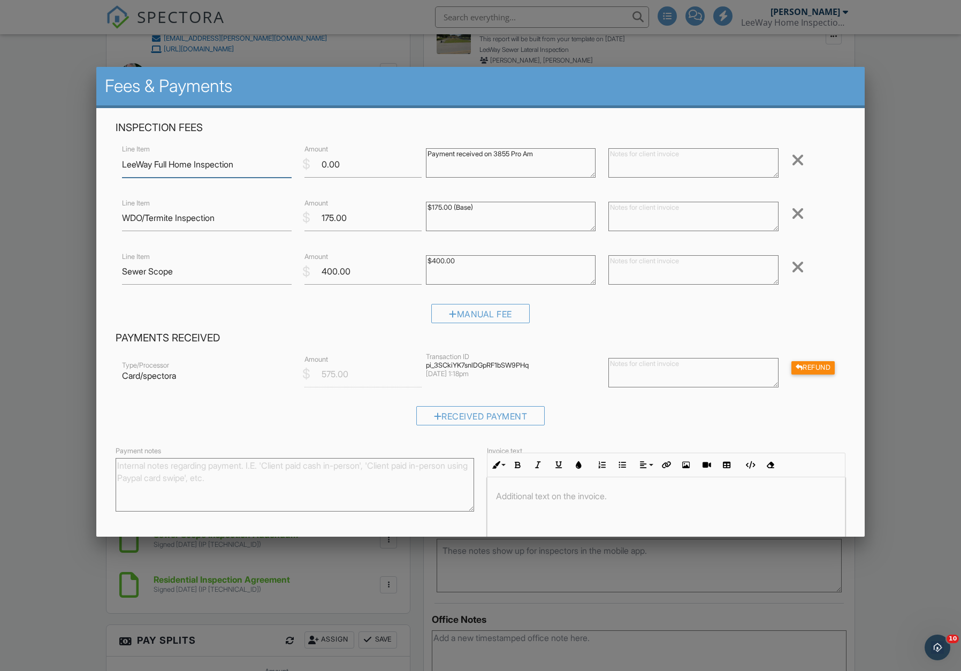
scroll to position [0, 0]
click at [910, 337] on div at bounding box center [480, 365] width 961 height 839
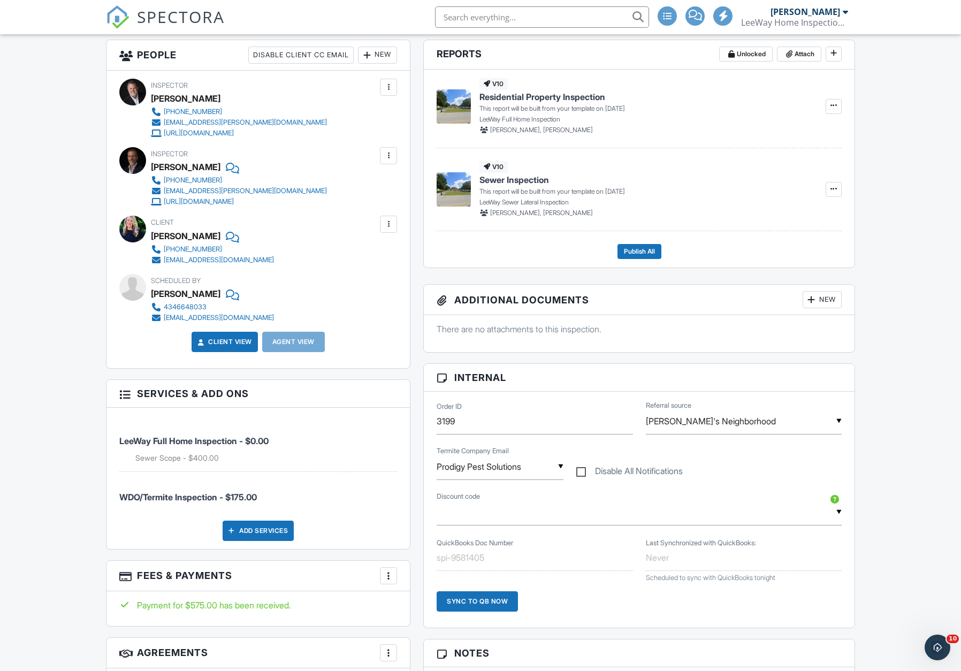
scroll to position [308, 0]
click at [342, 390] on h3 "Services & Add ons" at bounding box center [257, 393] width 303 height 28
click at [388, 573] on div at bounding box center [388, 575] width 11 height 11
click at [422, 602] on li "Edit Fees & Payments" at bounding box center [442, 607] width 112 height 27
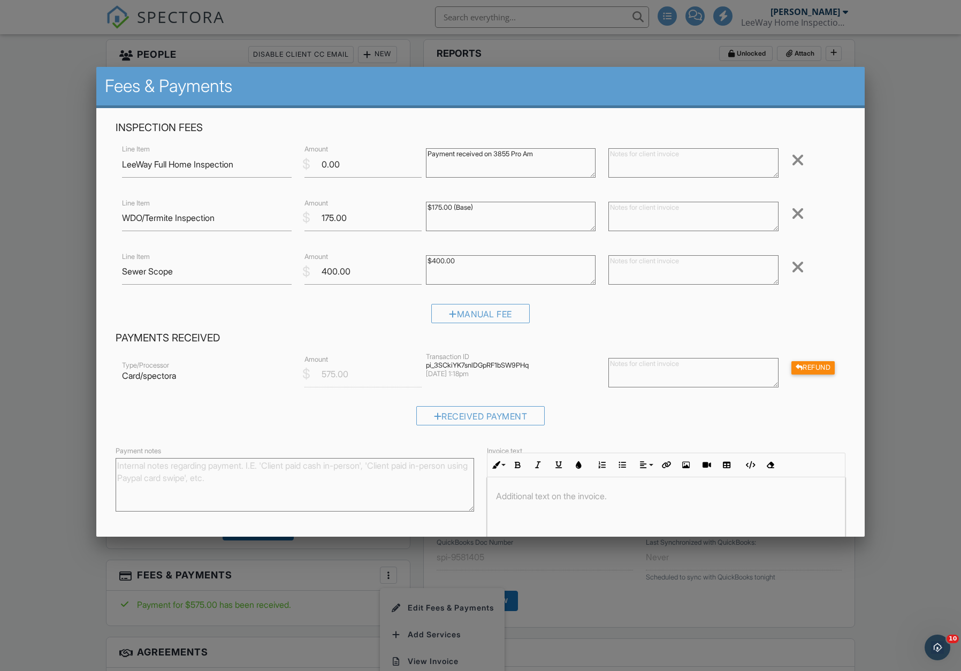
click at [911, 309] on div at bounding box center [480, 365] width 961 height 839
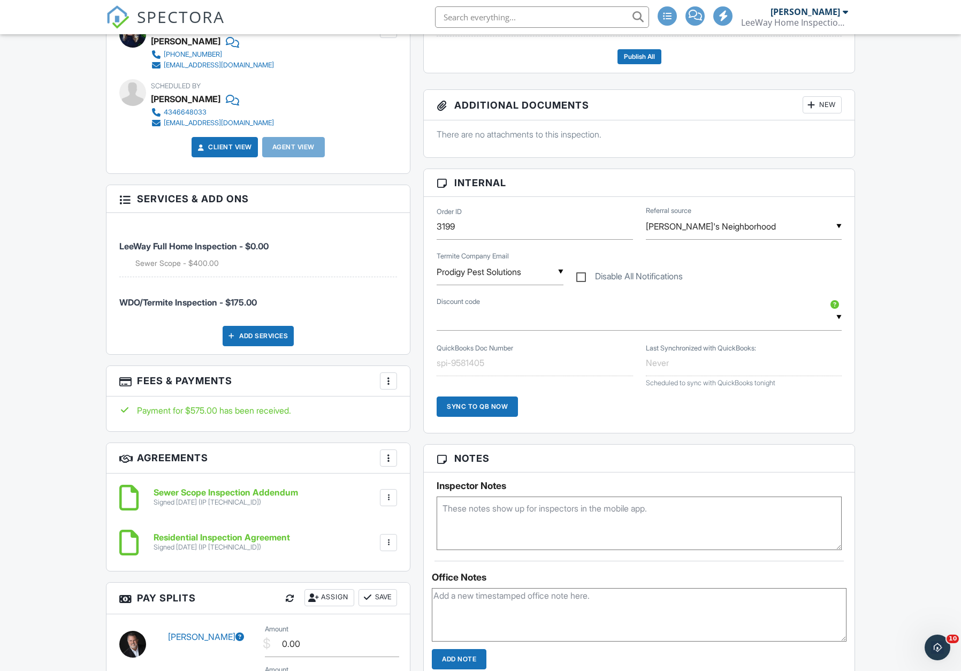
scroll to position [500, 0]
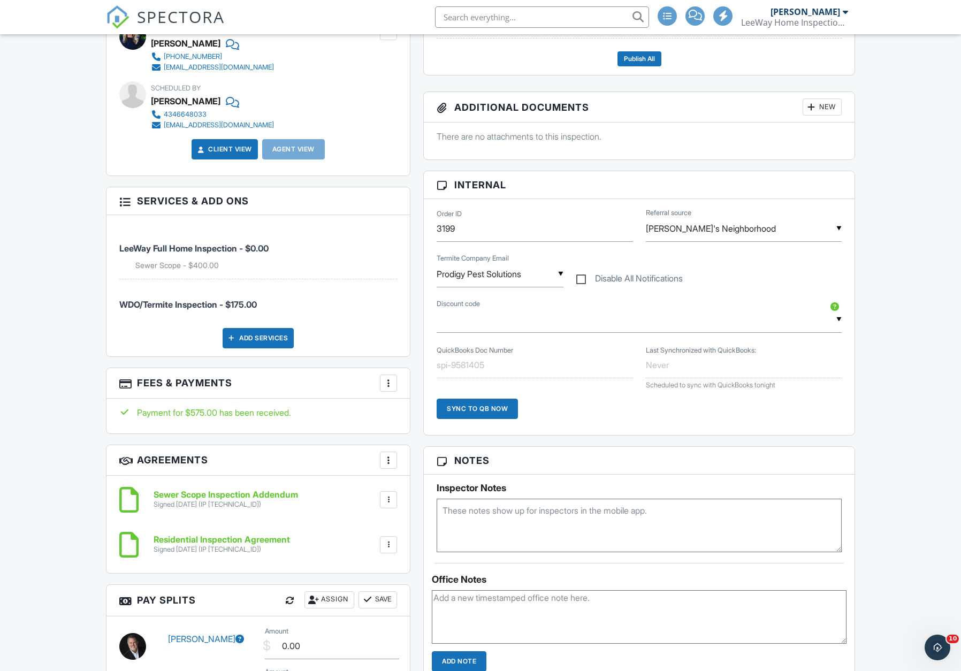
click at [387, 380] on div at bounding box center [388, 383] width 11 height 11
click at [424, 414] on li "Edit Fees & Payments" at bounding box center [442, 415] width 112 height 27
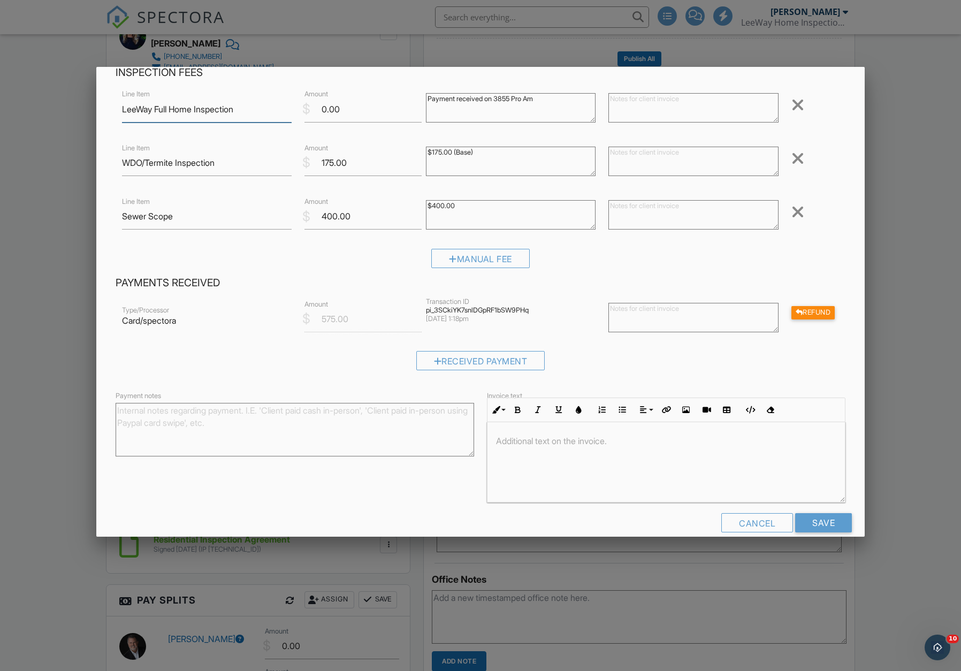
scroll to position [70, 0]
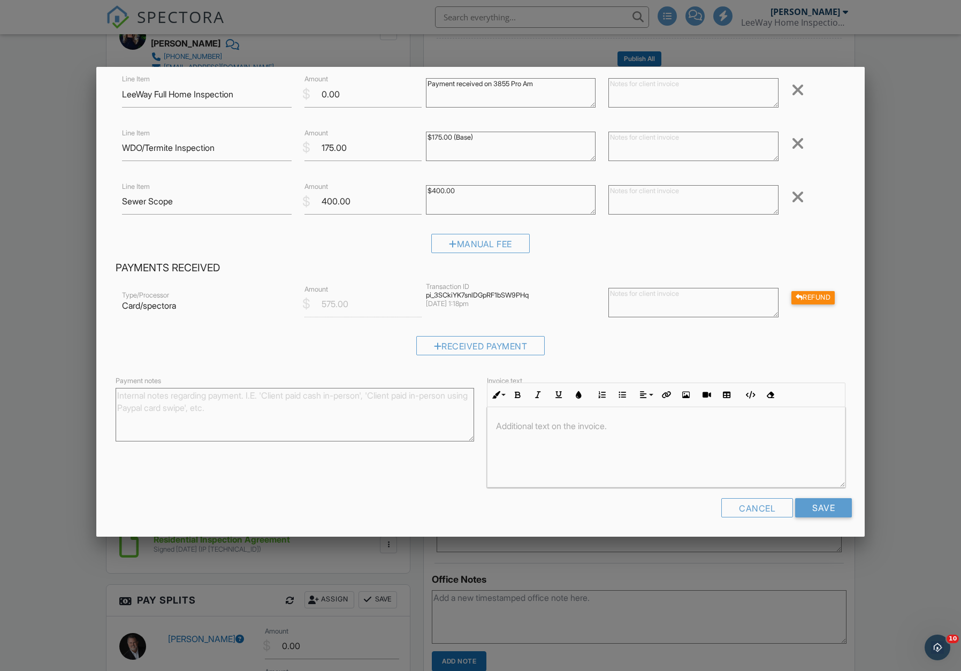
click at [894, 380] on div at bounding box center [480, 365] width 961 height 839
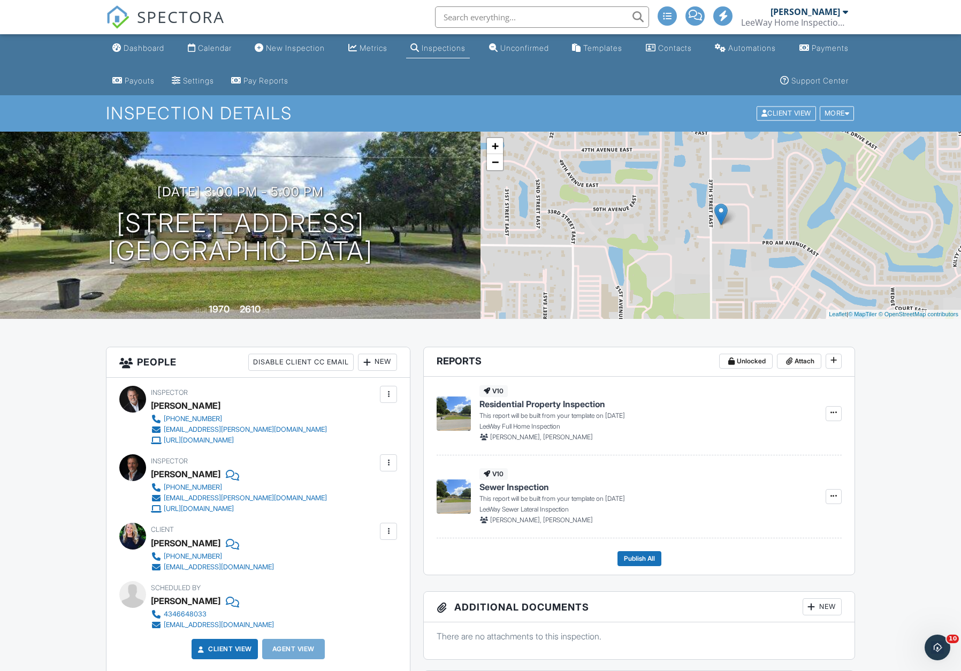
scroll to position [0, 0]
click at [134, 48] on div "Dashboard" at bounding box center [144, 47] width 41 height 9
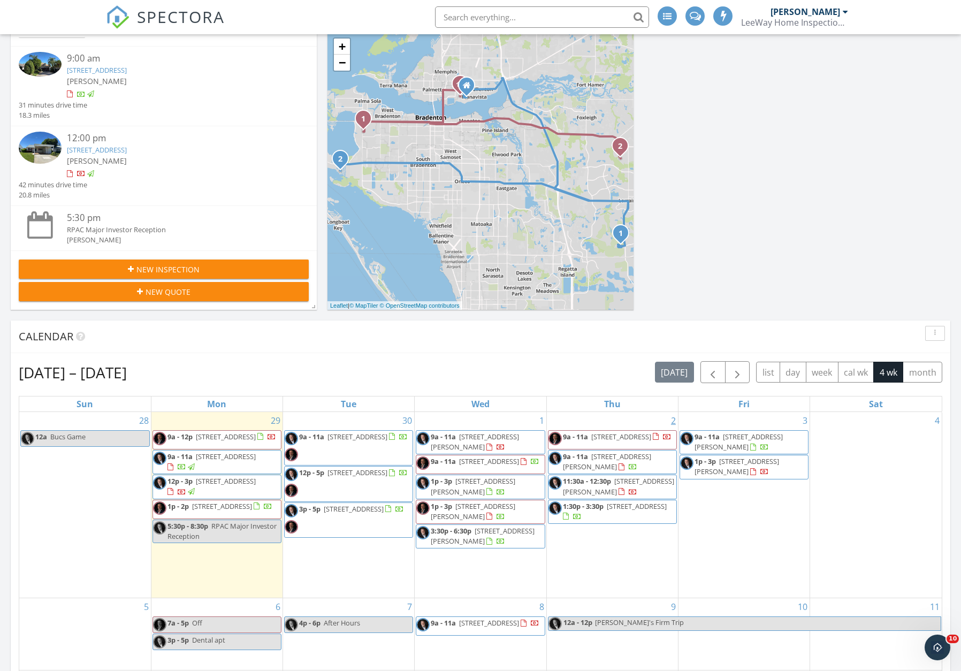
scroll to position [187, 0]
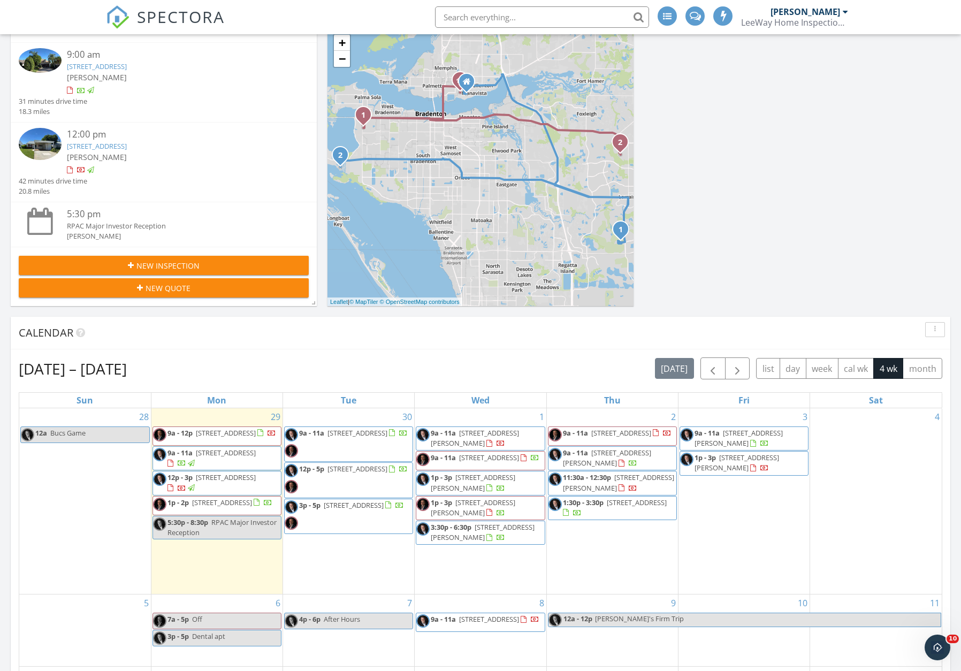
click at [338, 474] on span "[STREET_ADDRESS]" at bounding box center [357, 469] width 60 height 10
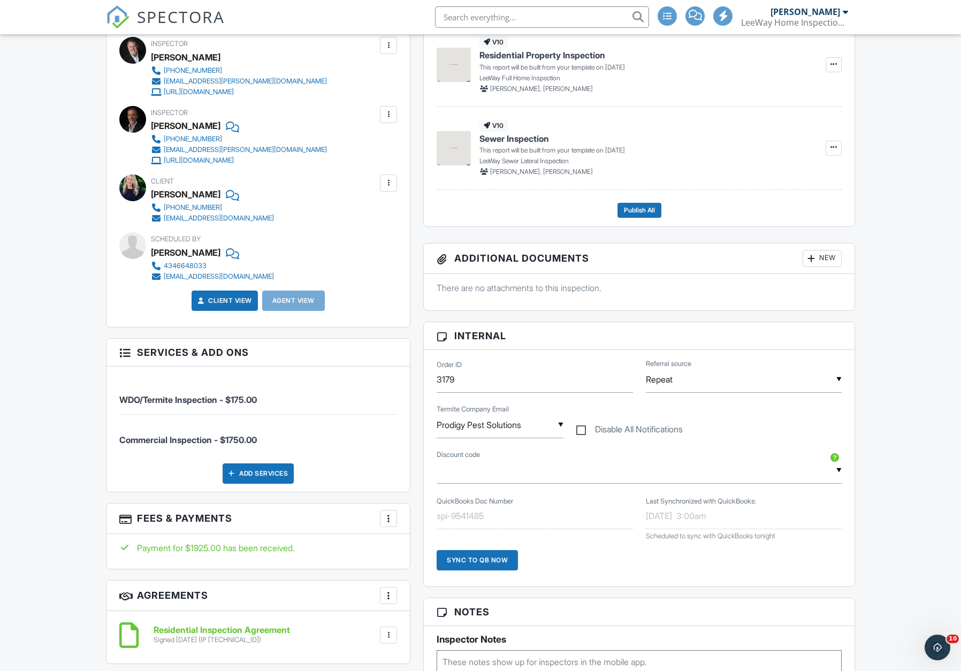
scroll to position [555, 0]
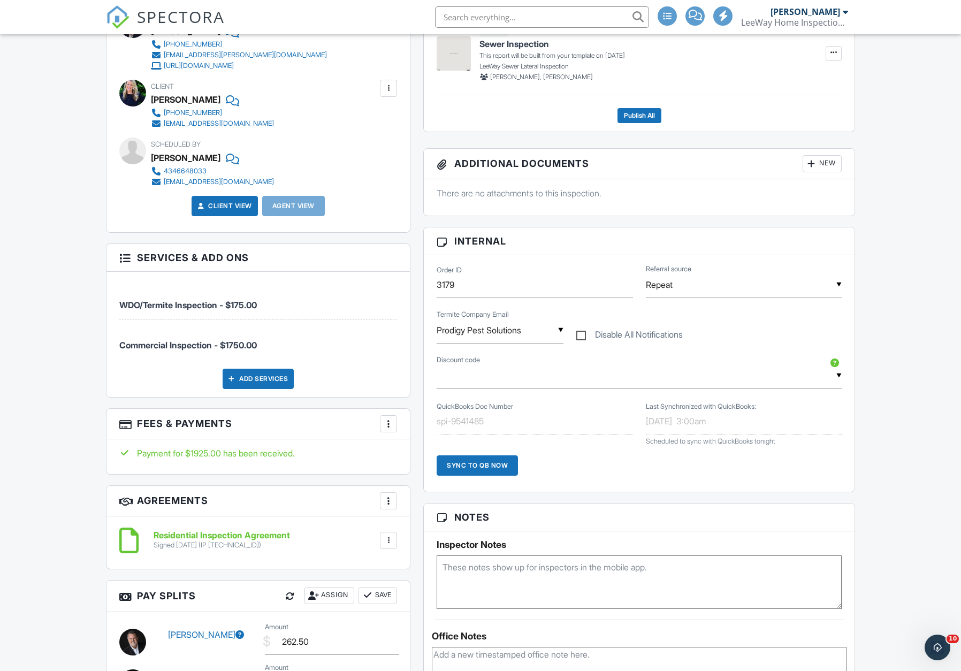
click at [389, 420] on div at bounding box center [388, 423] width 11 height 11
click at [417, 456] on li "Edit Fees & Payments" at bounding box center [442, 456] width 112 height 27
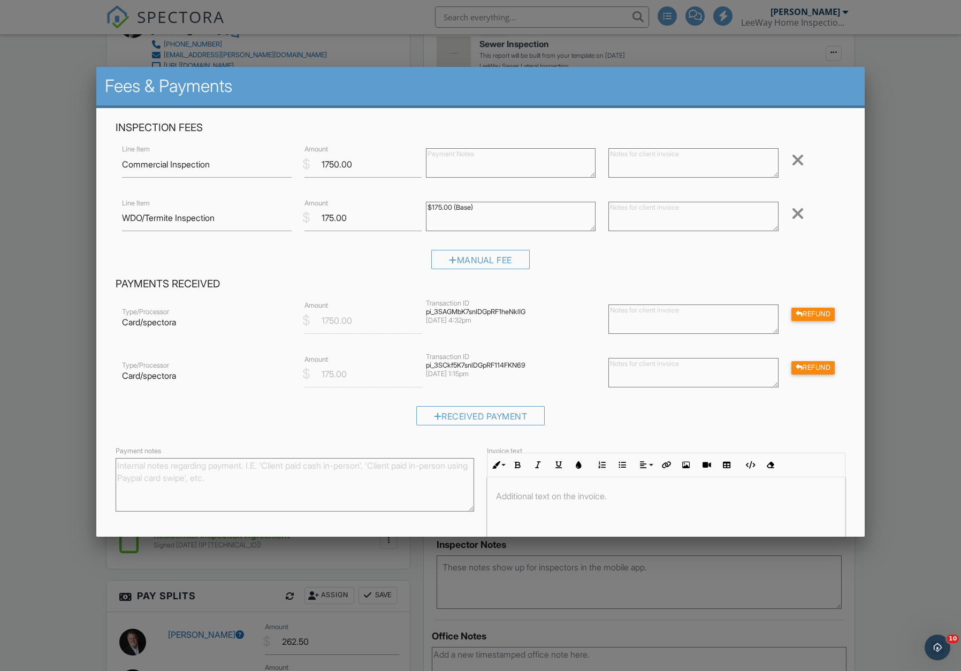
click at [887, 308] on div at bounding box center [480, 365] width 961 height 839
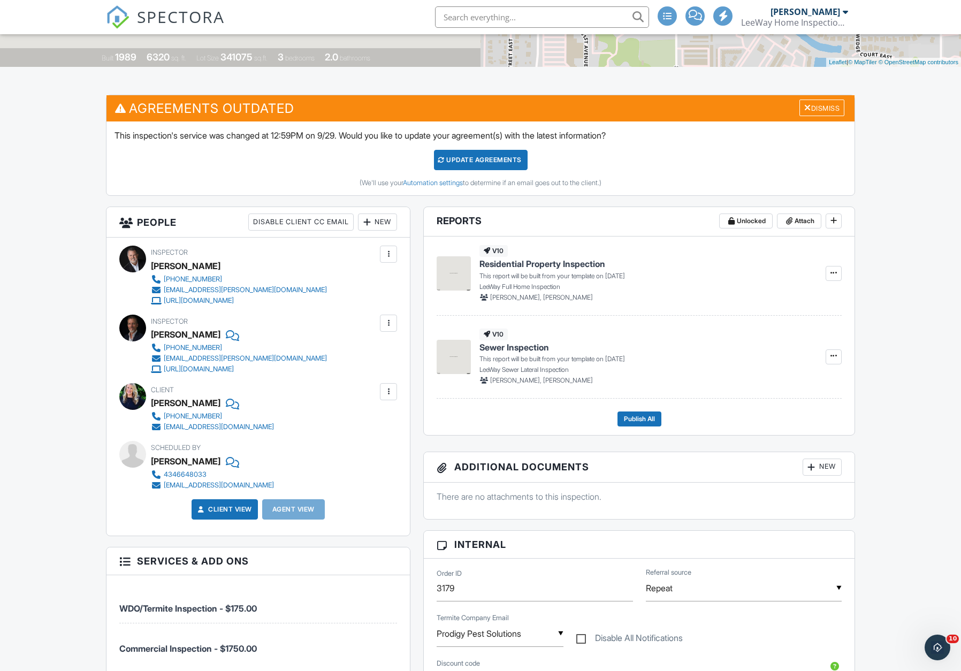
scroll to position [253, 0]
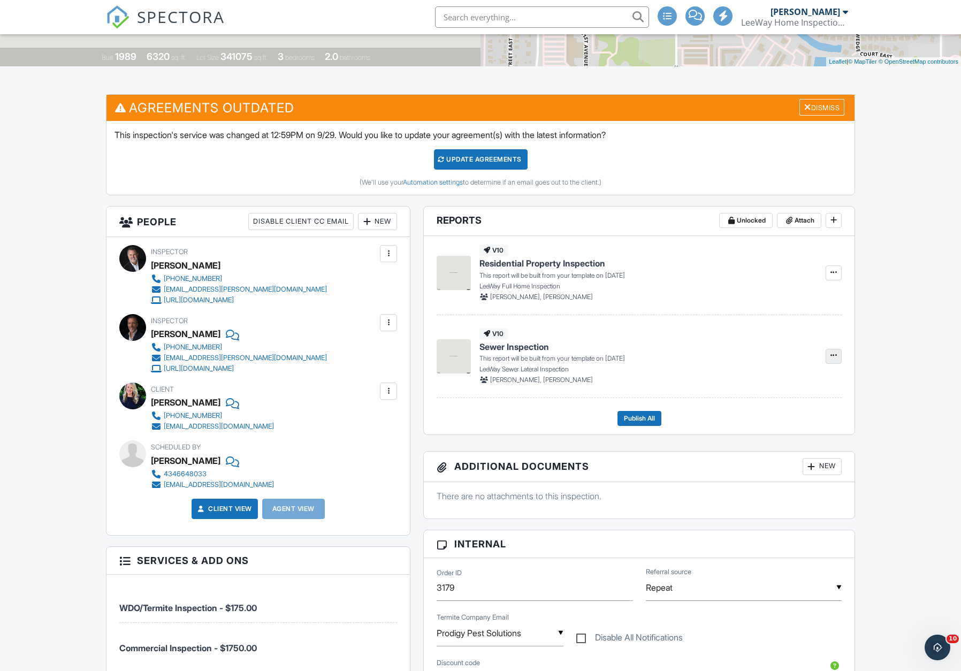
click at [836, 356] on icon at bounding box center [833, 355] width 6 height 7
click at [695, 354] on div "This report will be built from your template on 09/30/2025 LeeWay Sewer Lateral…" at bounding box center [645, 369] width 333 height 31
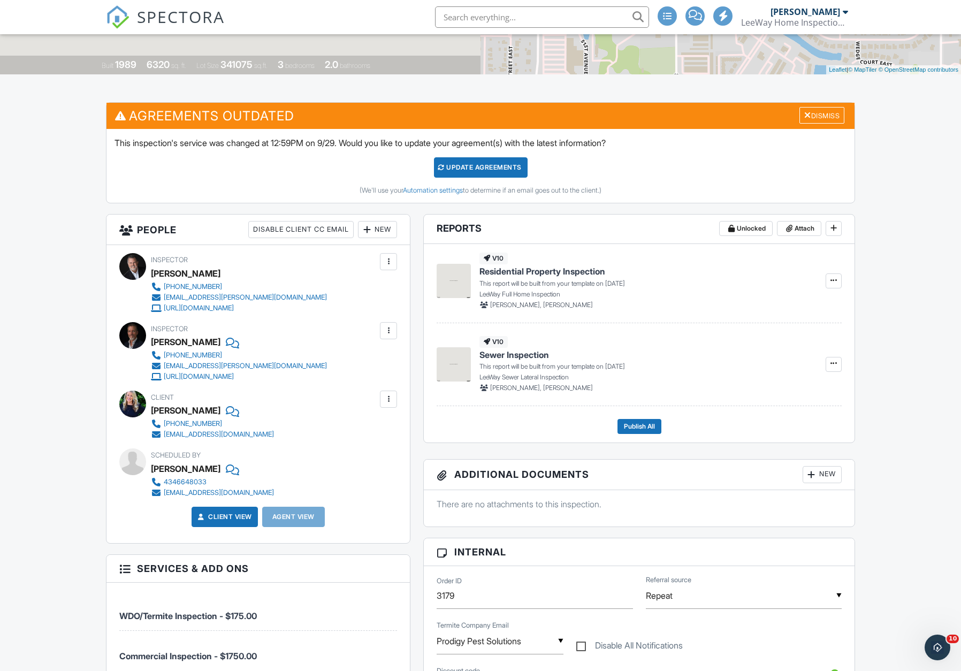
scroll to position [243, 0]
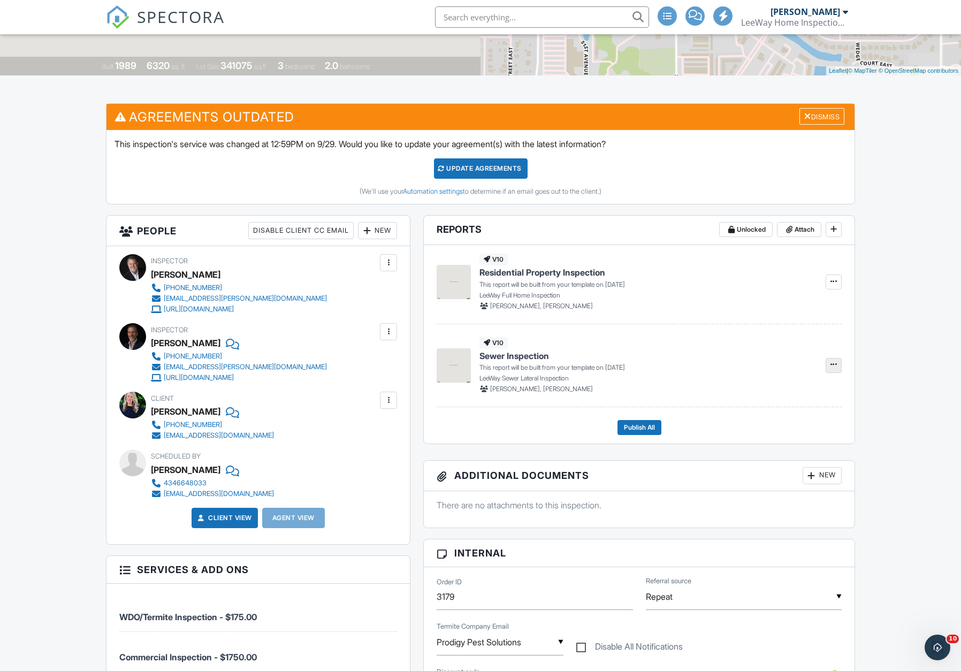
click at [832, 363] on icon at bounding box center [833, 364] width 6 height 7
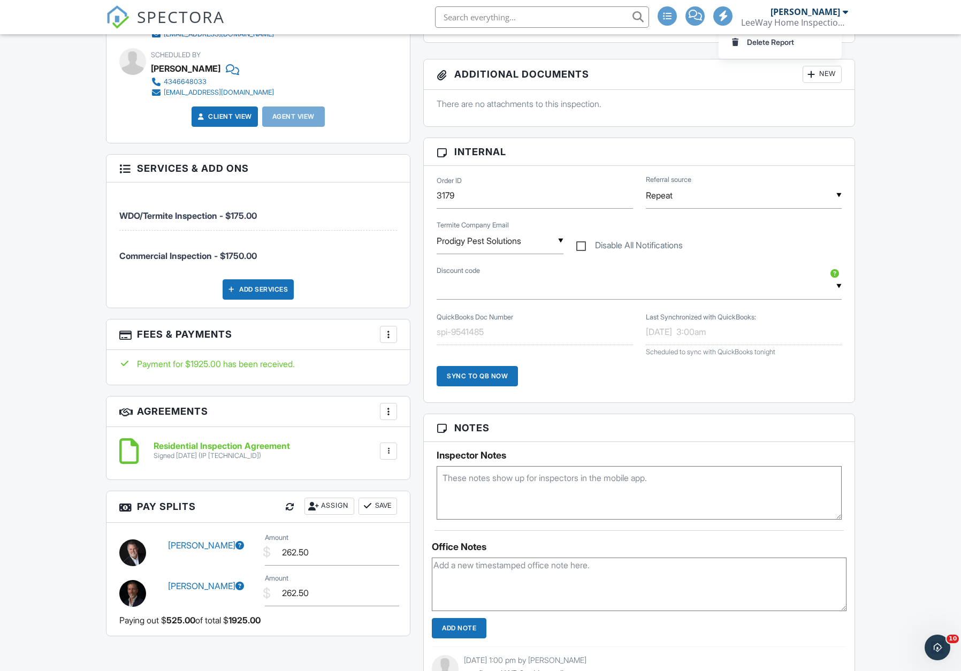
scroll to position [645, 0]
click at [390, 332] on div at bounding box center [388, 334] width 11 height 11
click at [419, 417] on li "View Invoice" at bounding box center [442, 420] width 112 height 27
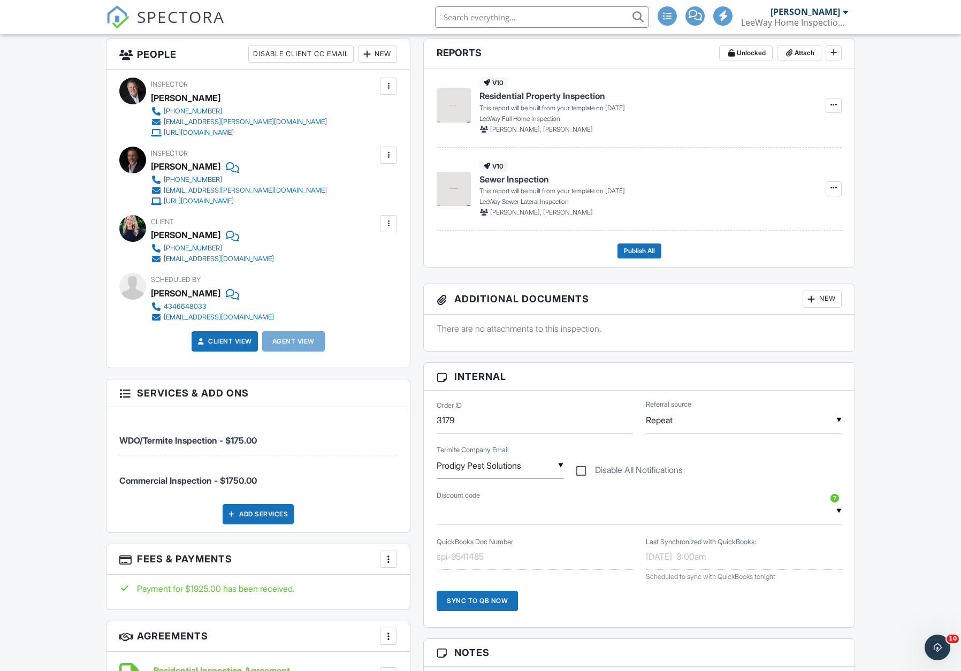
scroll to position [422, 0]
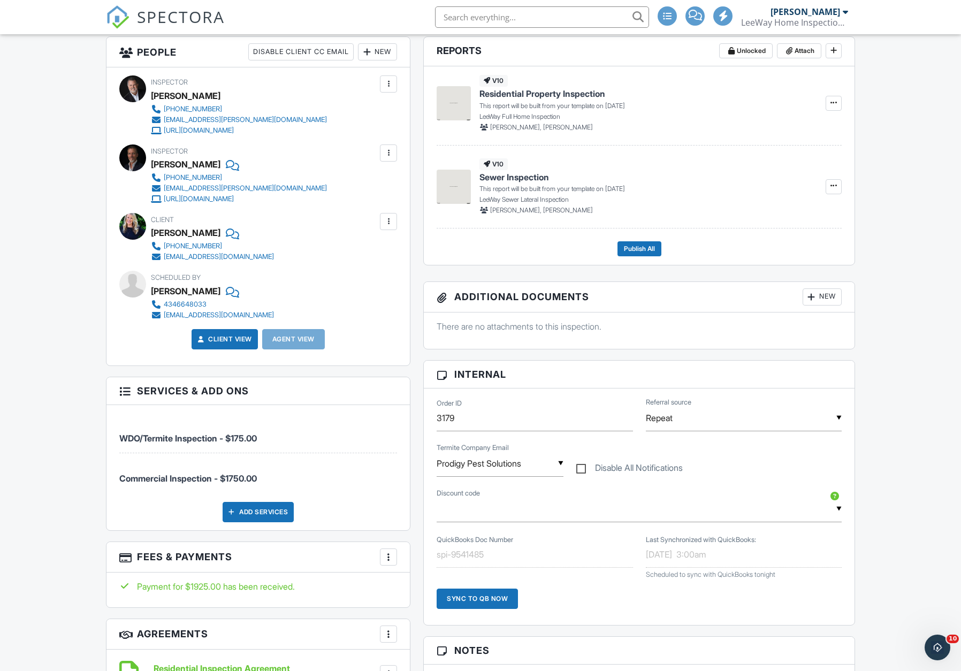
click at [388, 553] on div at bounding box center [388, 557] width 11 height 11
click at [425, 588] on li "Edit Fees & Payments" at bounding box center [442, 589] width 112 height 27
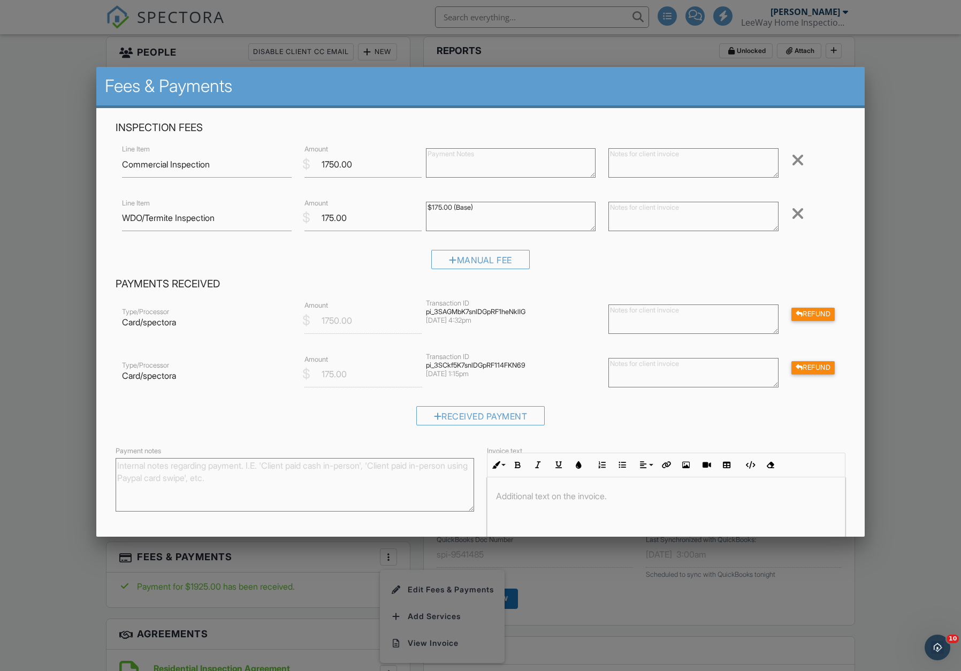
click at [636, 156] on textarea at bounding box center [693, 162] width 170 height 29
type textarea "Church $1,200. 5019 37th St. $550"
click at [751, 408] on div "Received Payment" at bounding box center [481, 419] width 730 height 27
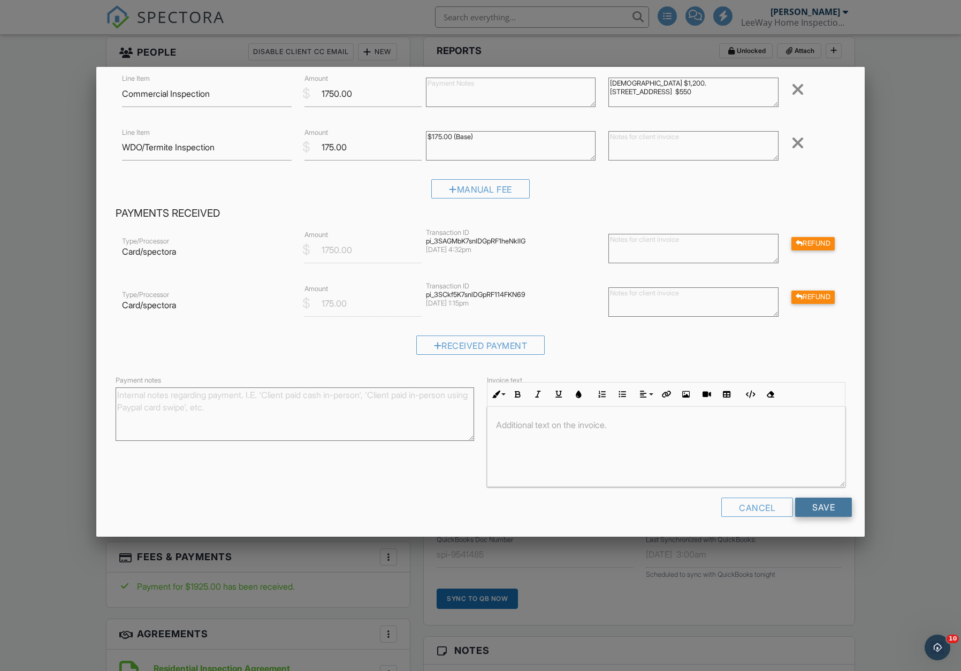
scroll to position [70, 0]
click at [831, 508] on input "Save" at bounding box center [823, 507] width 57 height 19
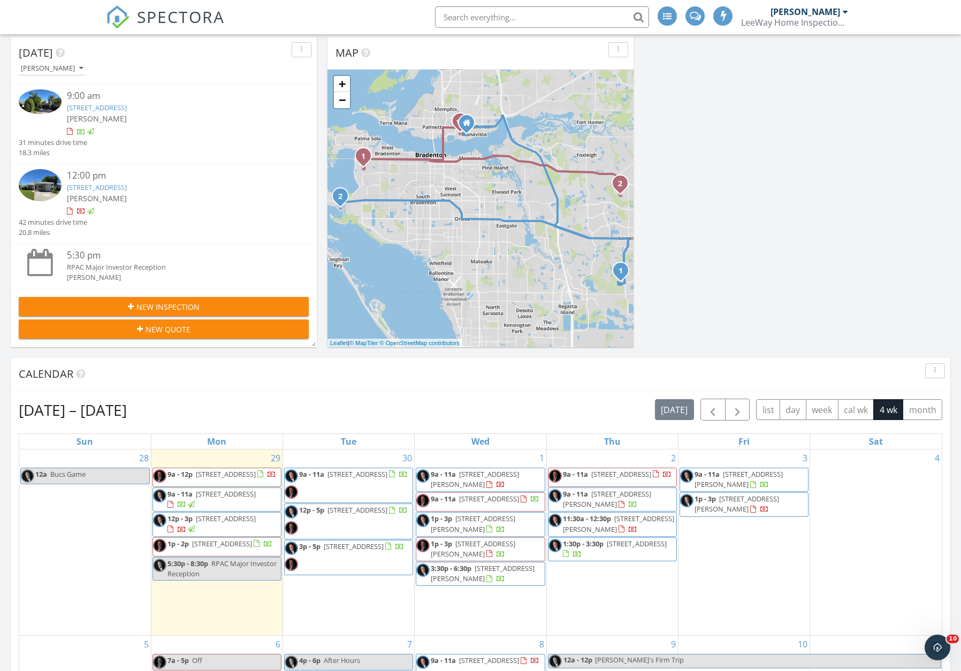
scroll to position [146, 0]
click at [350, 548] on span "[STREET_ADDRESS]" at bounding box center [354, 546] width 60 height 10
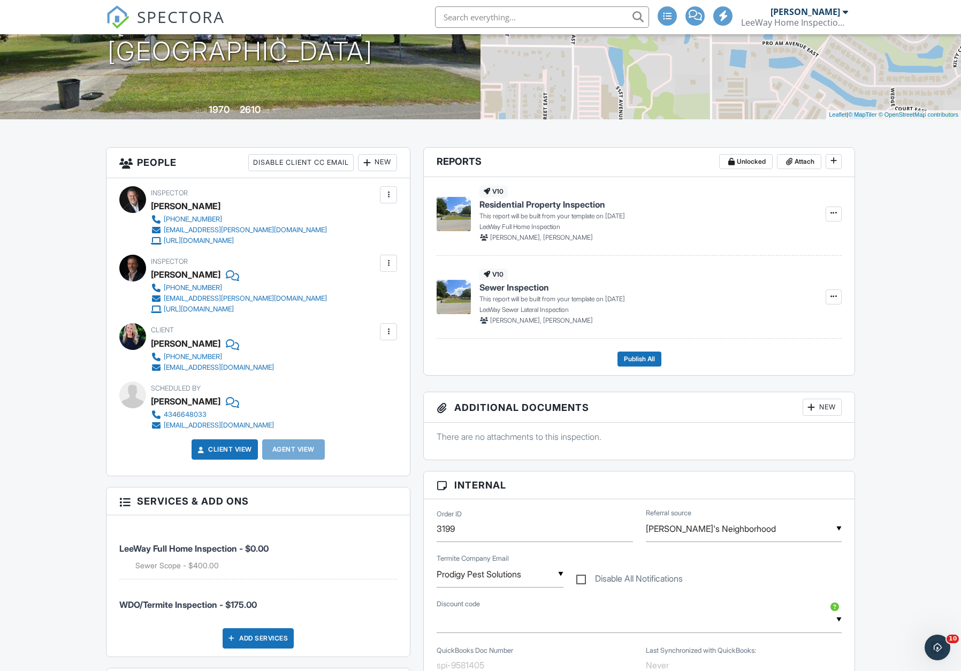
scroll to position [200, 0]
click at [423, 538] on div "Internal Order ID 3199 ▼ [PERSON_NAME]'s Neighborhood Realtor Google/Online Soc…" at bounding box center [639, 602] width 432 height 265
click at [416, 536] on div "People Disable Client CC Email New Client Client's Agent Listing Agent Add Anot…" at bounding box center [258, 594] width 317 height 894
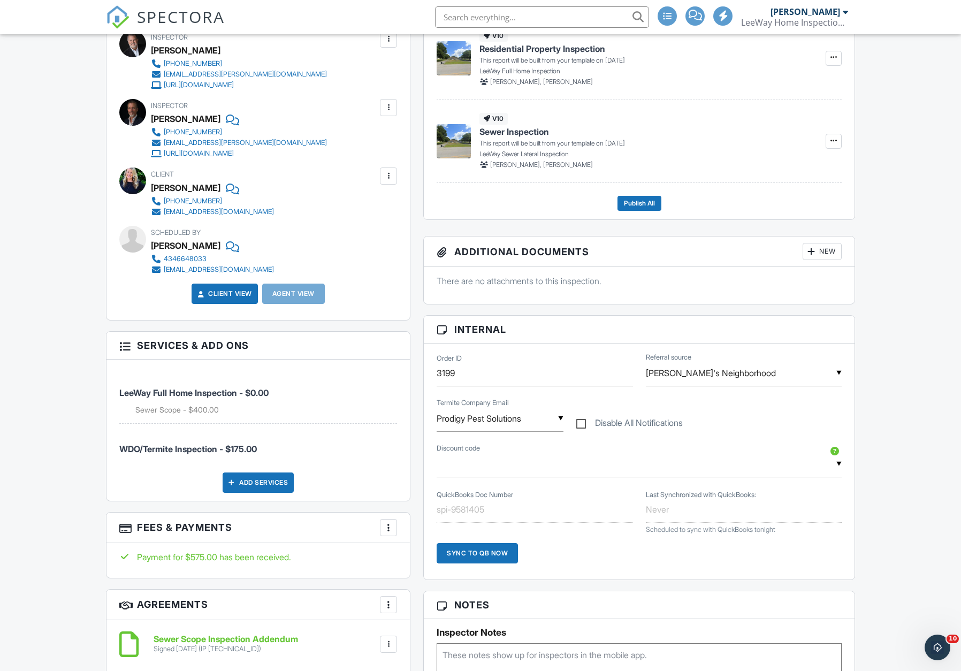
scroll to position [358, 0]
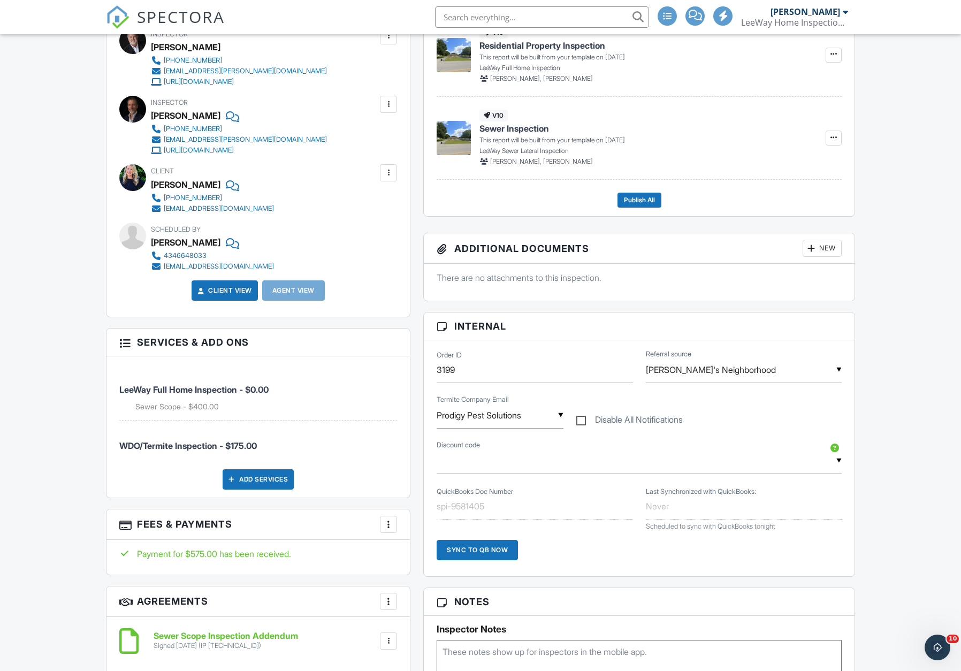
click at [386, 522] on div at bounding box center [388, 524] width 11 height 11
click at [415, 552] on li "Edit Fees & Payments" at bounding box center [442, 557] width 112 height 27
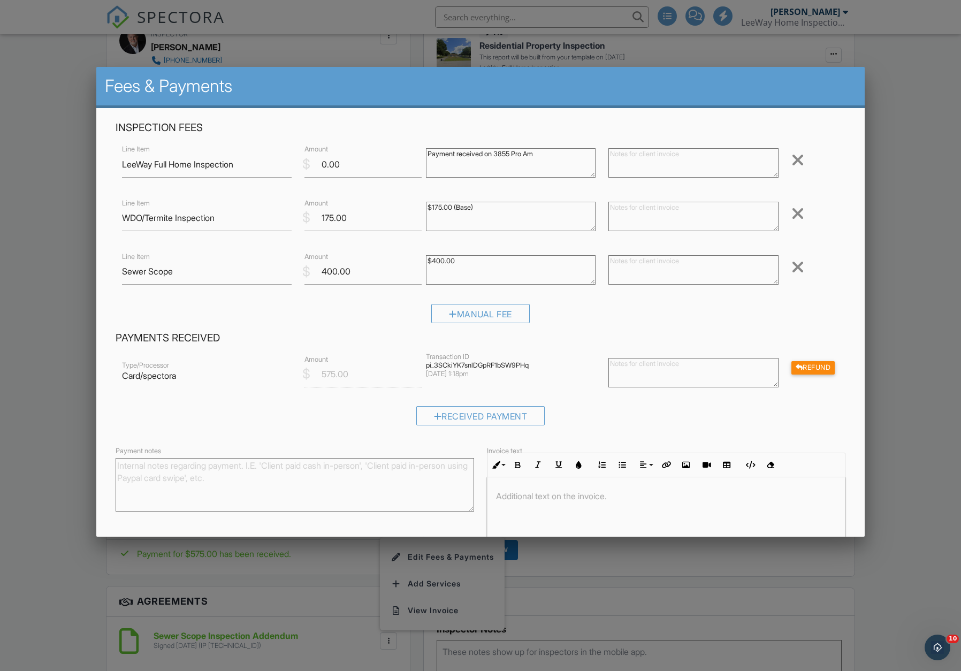
click at [625, 158] on textarea at bounding box center [693, 162] width 170 height 29
type textarea "P"
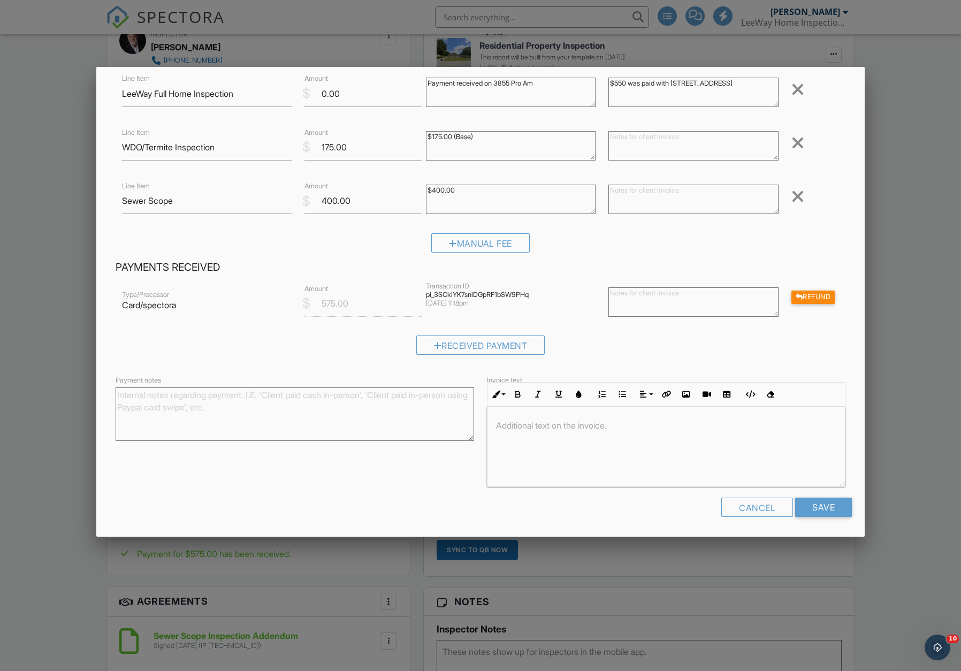
scroll to position [70, 0]
type textarea "$550 was paid with 3855 Pro Am Ave E."
click at [820, 507] on input "Save" at bounding box center [823, 507] width 57 height 19
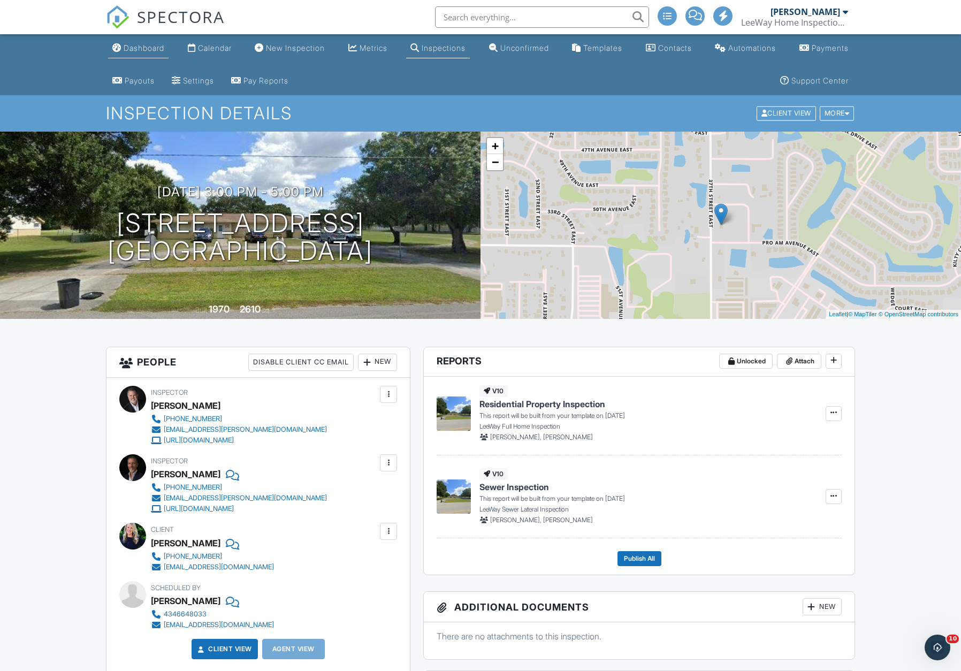
click at [148, 46] on div "Dashboard" at bounding box center [144, 47] width 41 height 9
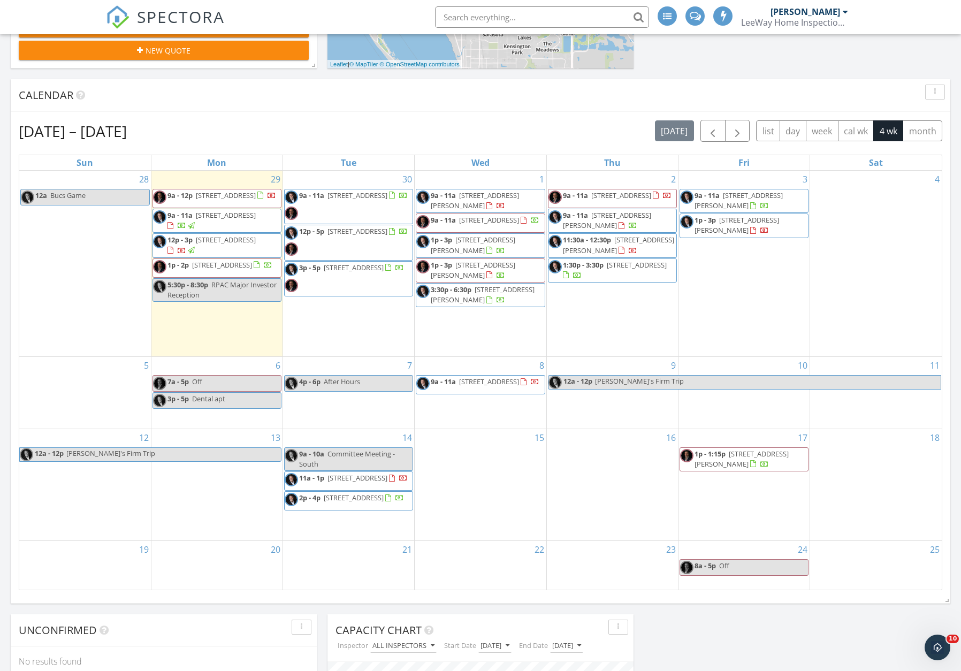
scroll to position [425, 0]
click at [347, 208] on span "9a - 11a [STREET_ADDRESS]" at bounding box center [346, 206] width 123 height 32
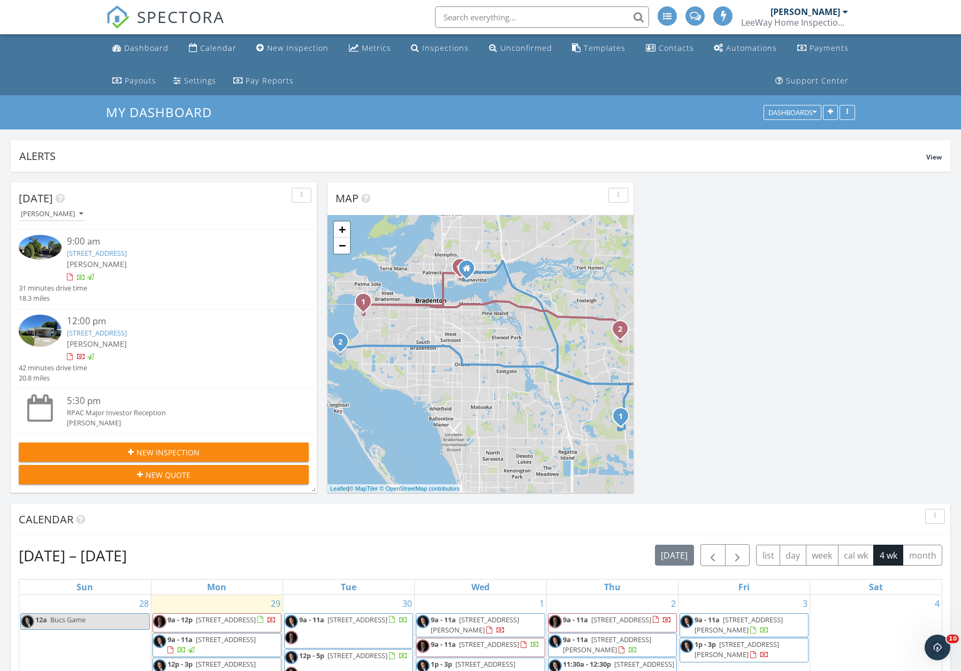
scroll to position [0, 0]
click at [133, 50] on div "Dashboard" at bounding box center [146, 48] width 44 height 10
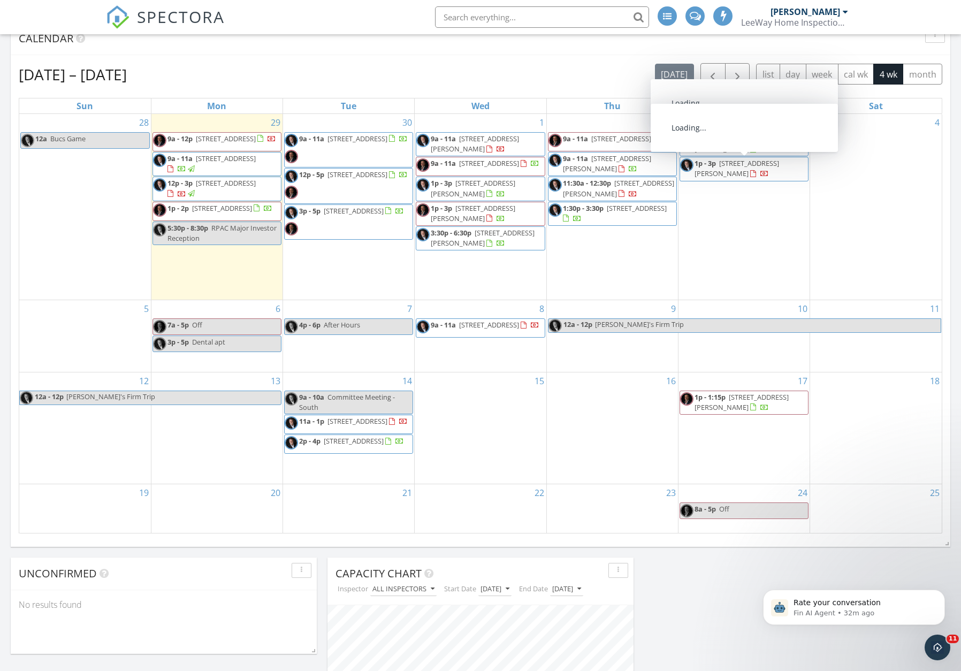
scroll to position [482, 0]
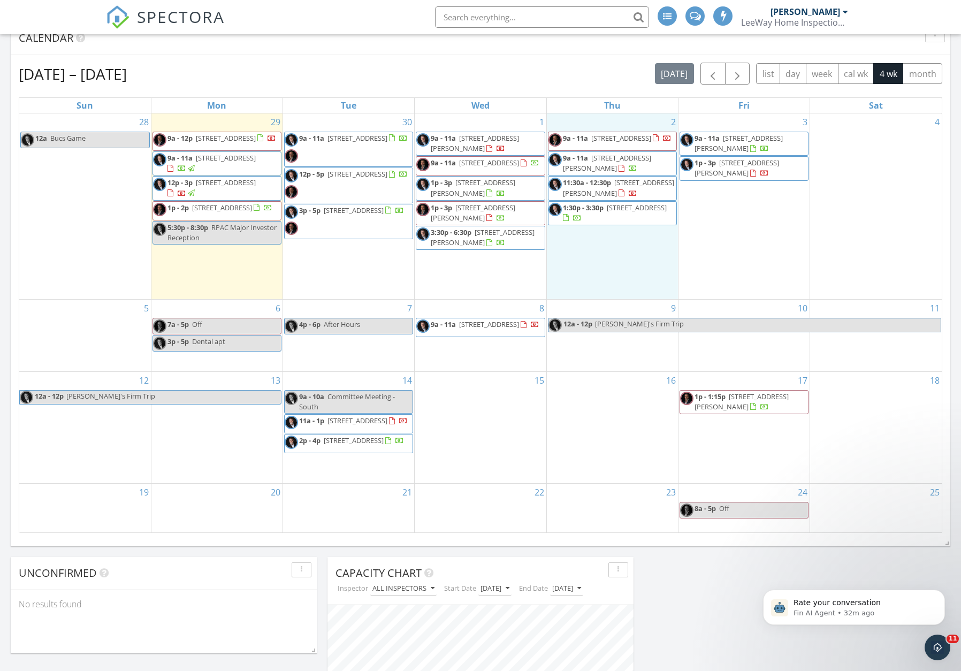
click at [613, 251] on div "2 9a - 11a [STREET_ADDRESS] 9a - 11a [STREET_ADDRESS][PERSON_NAME] 11:30a - 12:…" at bounding box center [612, 206] width 131 height 186
click at [613, 207] on link "Inspection" at bounding box center [611, 207] width 55 height 17
